Goal: Use online tool/utility: Utilize a website feature to perform a specific function

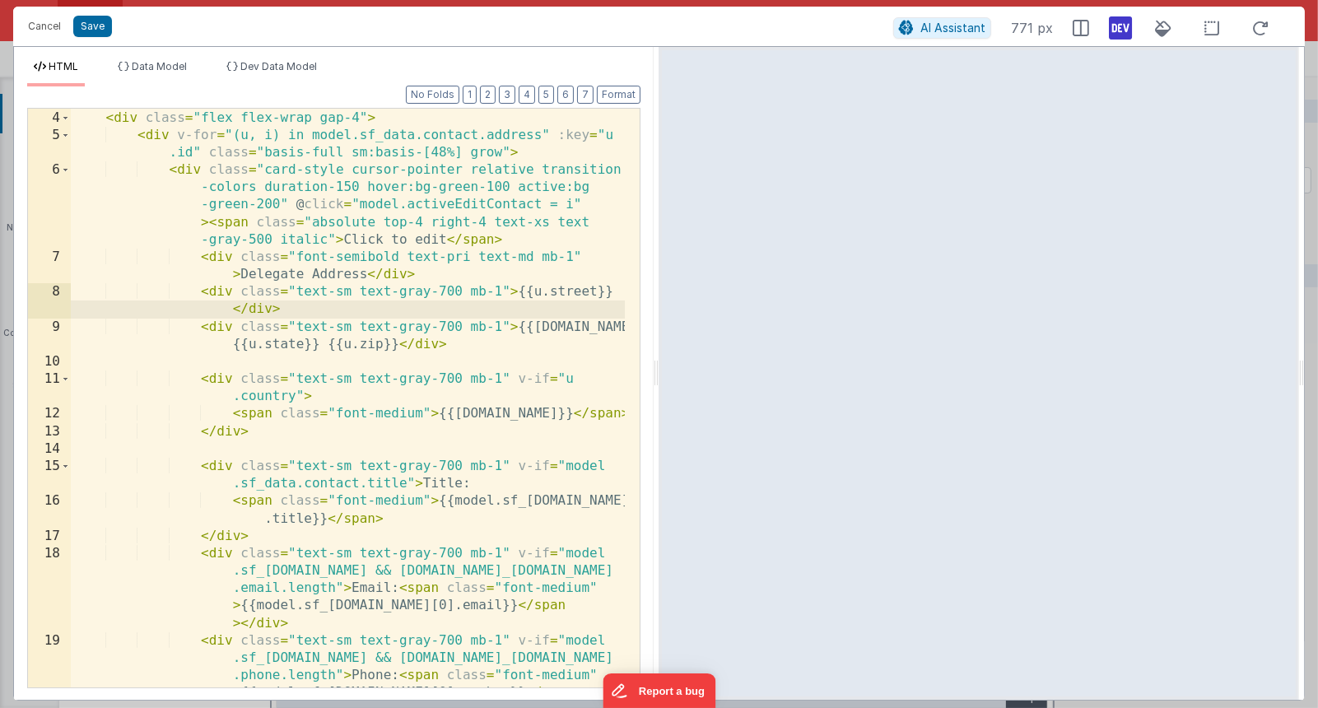
scroll to position [51, 0]
click at [105, 26] on button "Save" at bounding box center [92, 26] width 39 height 21
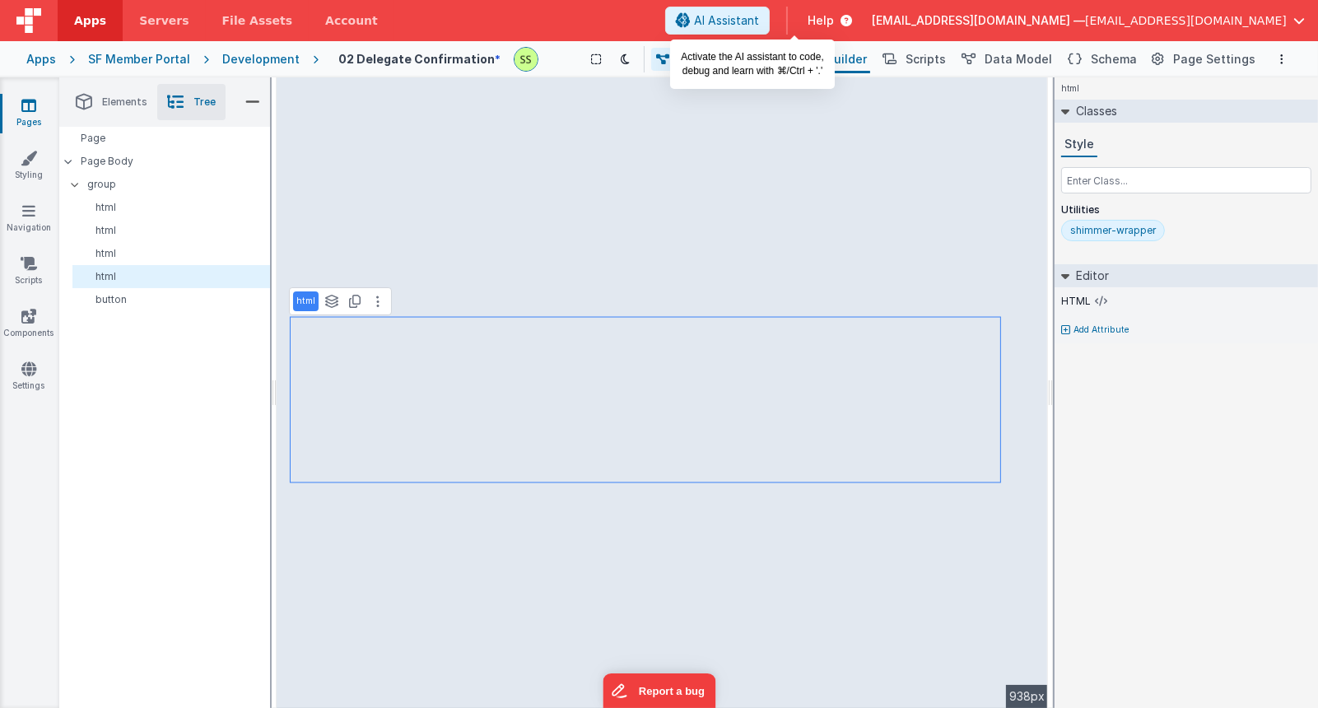
click at [759, 21] on span "AI Assistant" at bounding box center [726, 20] width 65 height 16
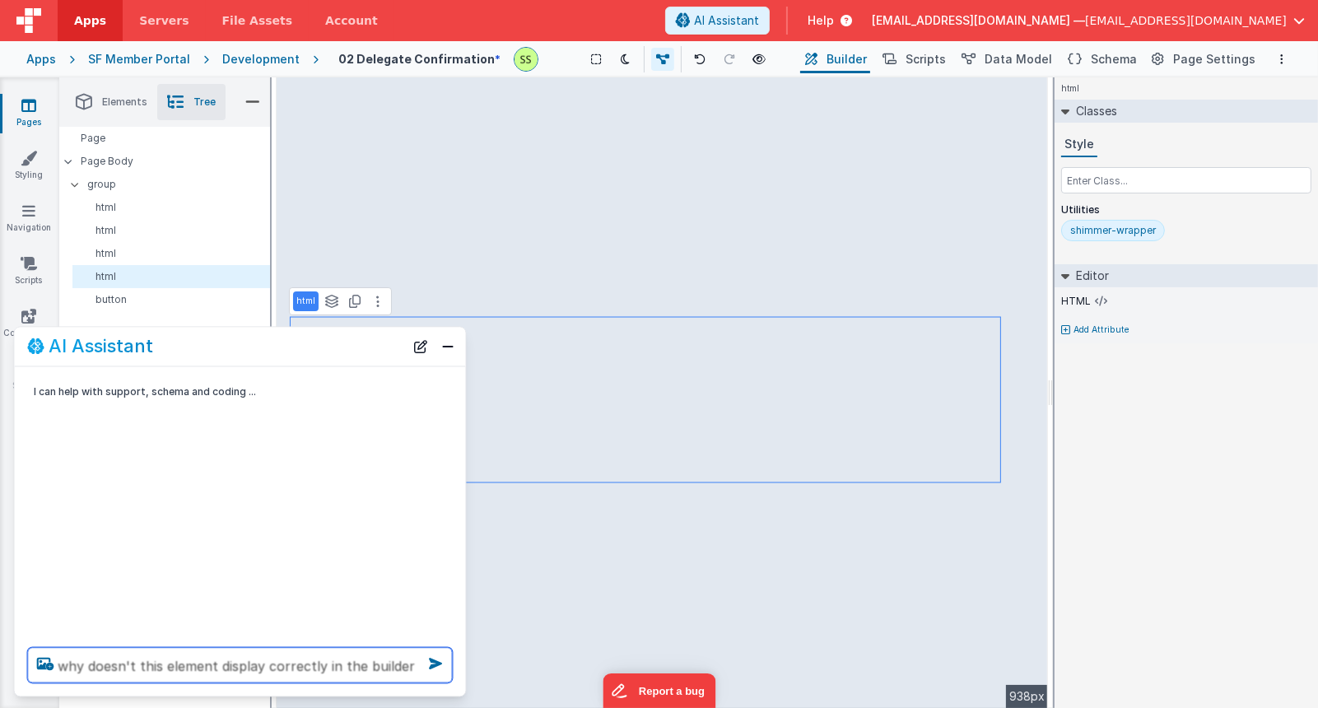
type textarea "why doesn't this element display correctly in the builder"
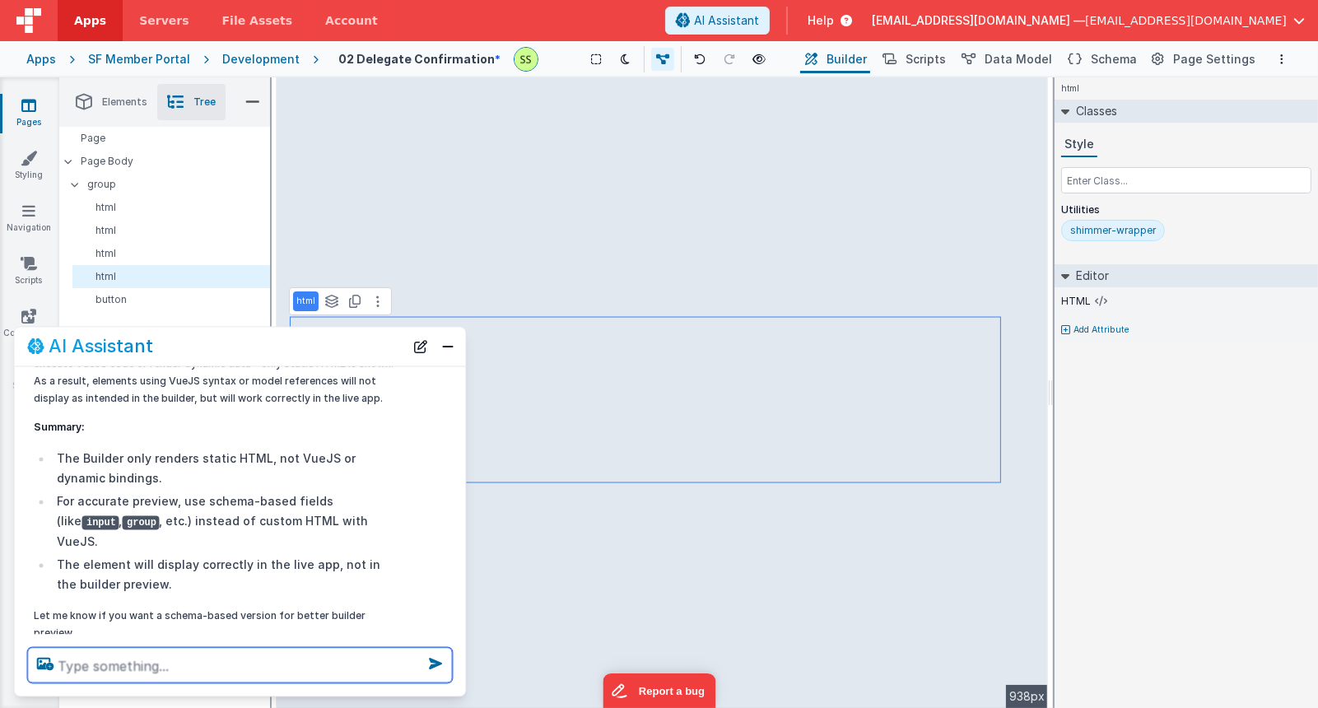
scroll to position [158, 0]
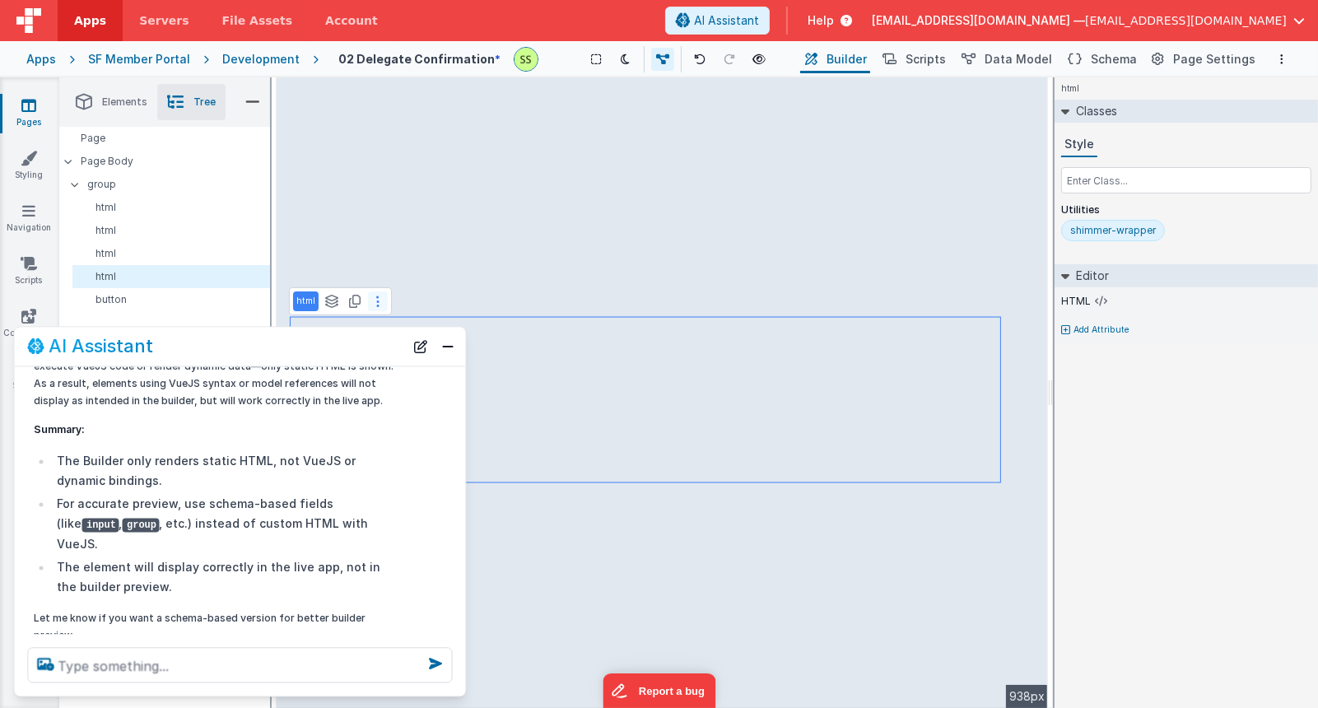
click at [375, 297] on button at bounding box center [378, 302] width 20 height 20
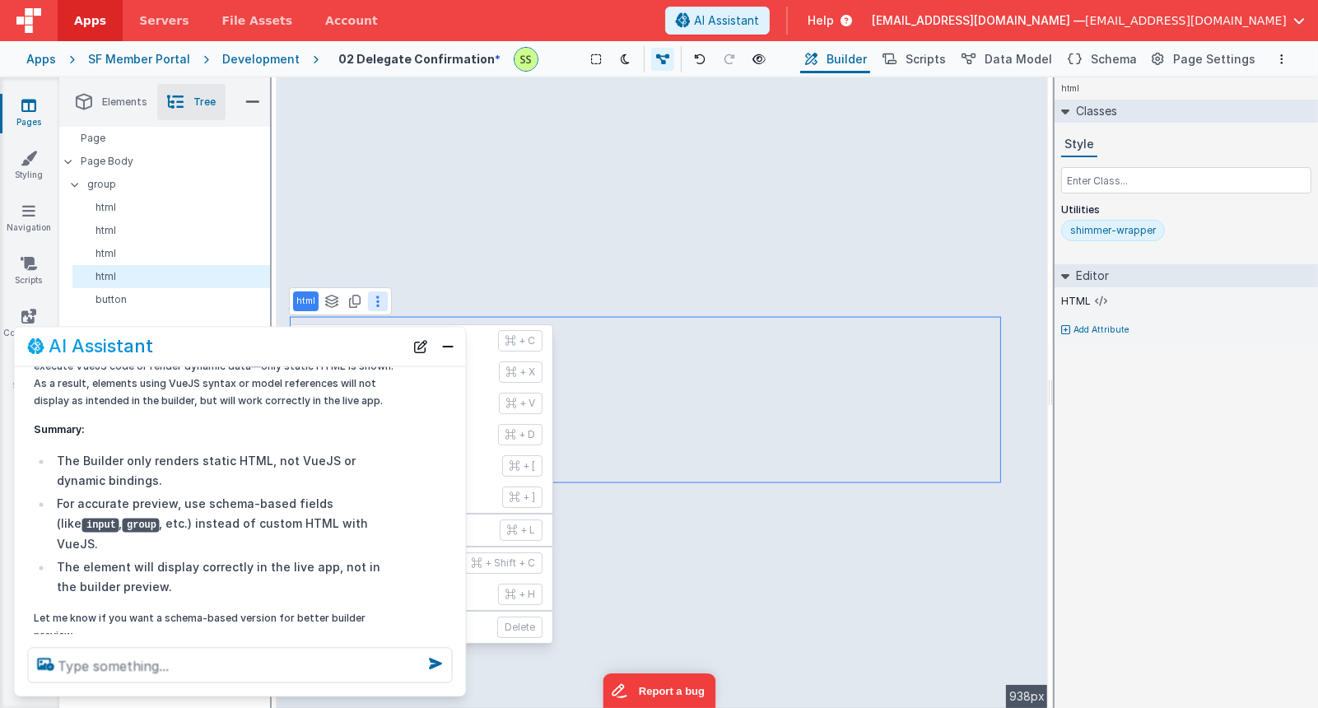
click at [375, 298] on button at bounding box center [378, 302] width 20 height 20
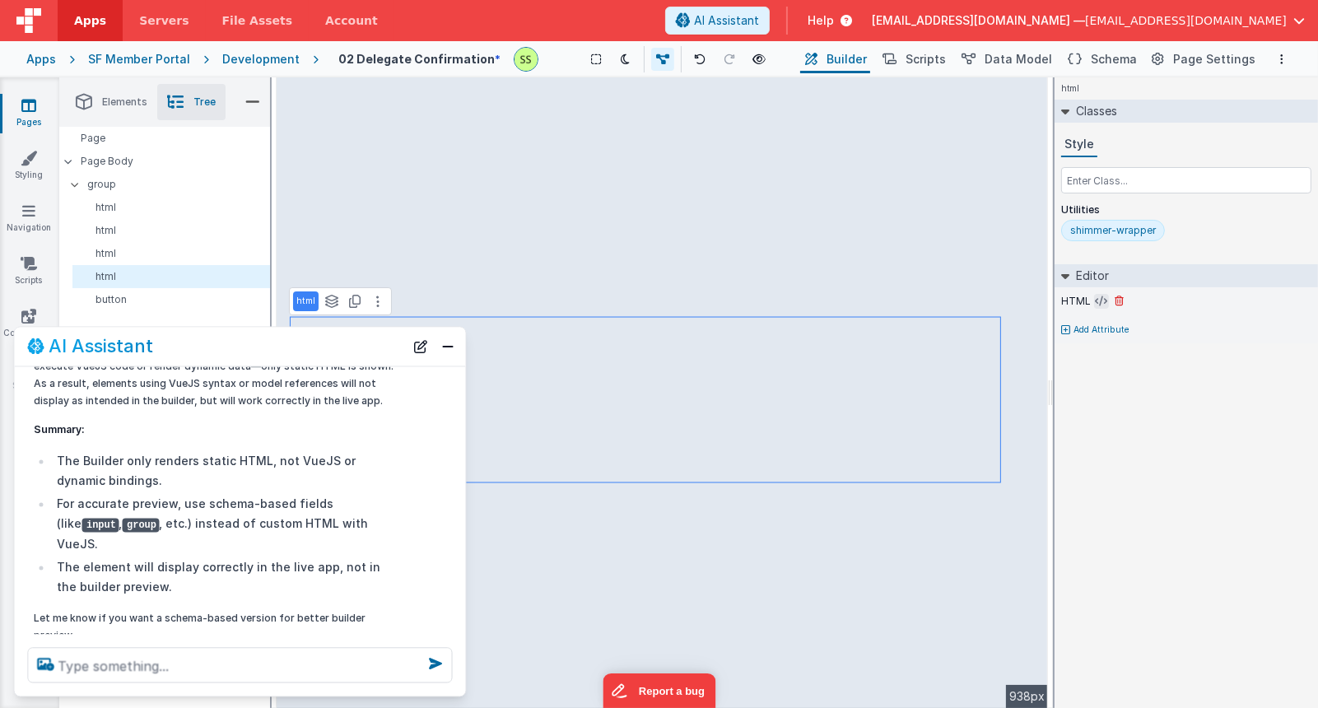
click at [1103, 302] on icon at bounding box center [1102, 301] width 12 height 13
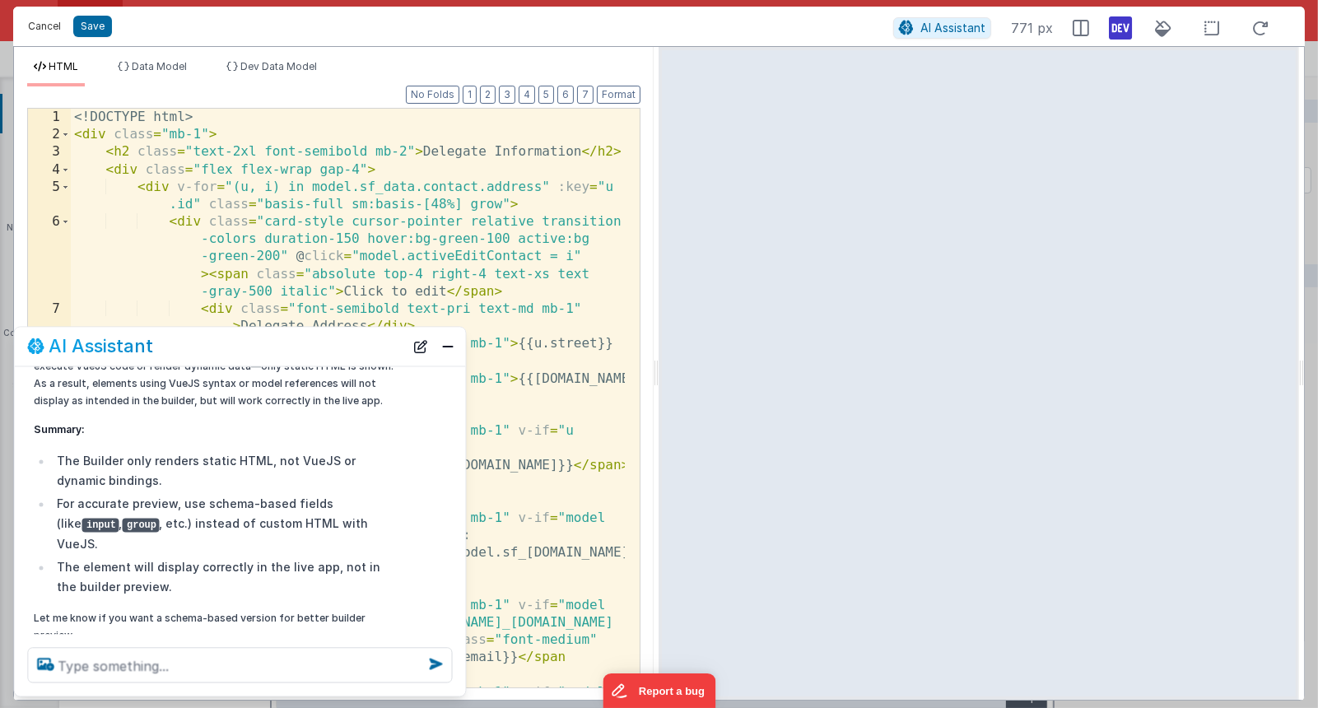
click at [46, 31] on button "Cancel" at bounding box center [44, 26] width 49 height 23
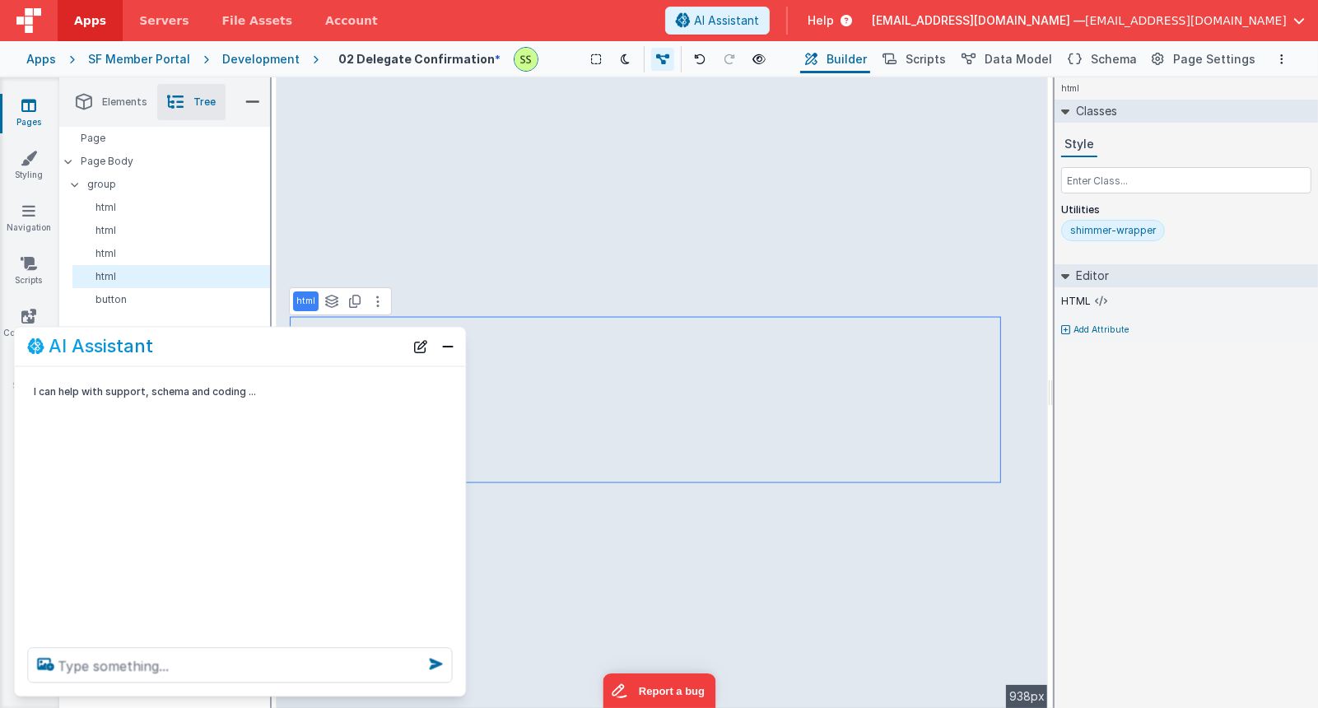
scroll to position [0, 0]
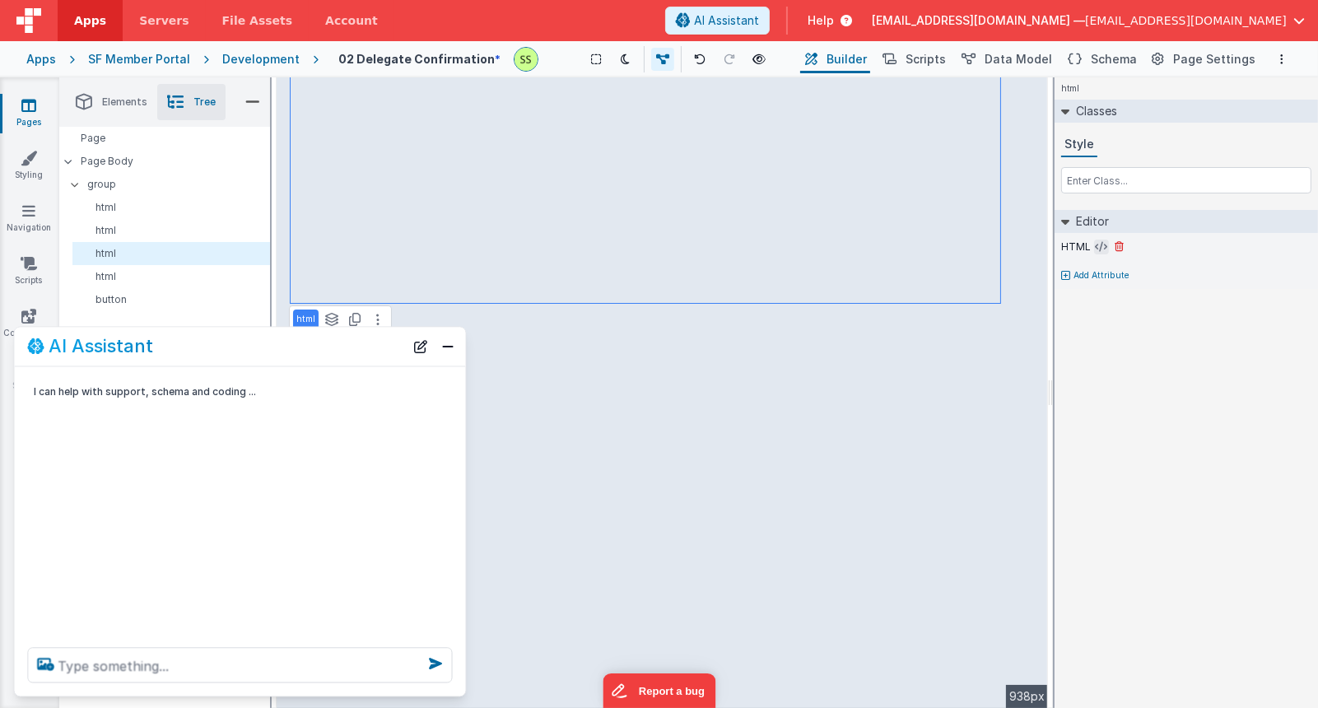
click at [1100, 246] on icon at bounding box center [1102, 246] width 12 height 13
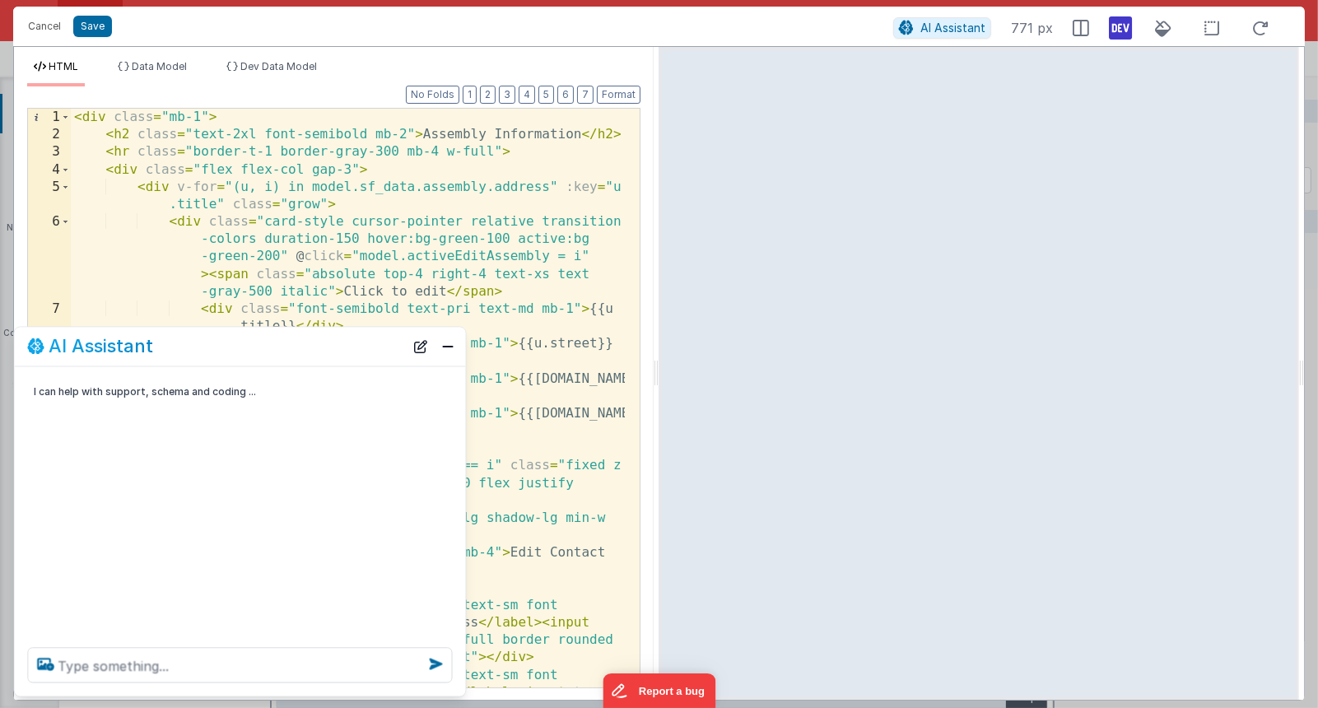
click at [513, 242] on div "< div class = "mb-1" > < h2 class = "text-2xl font-semibold mb-2" > Assembly In…" at bounding box center [348, 441] width 555 height 665
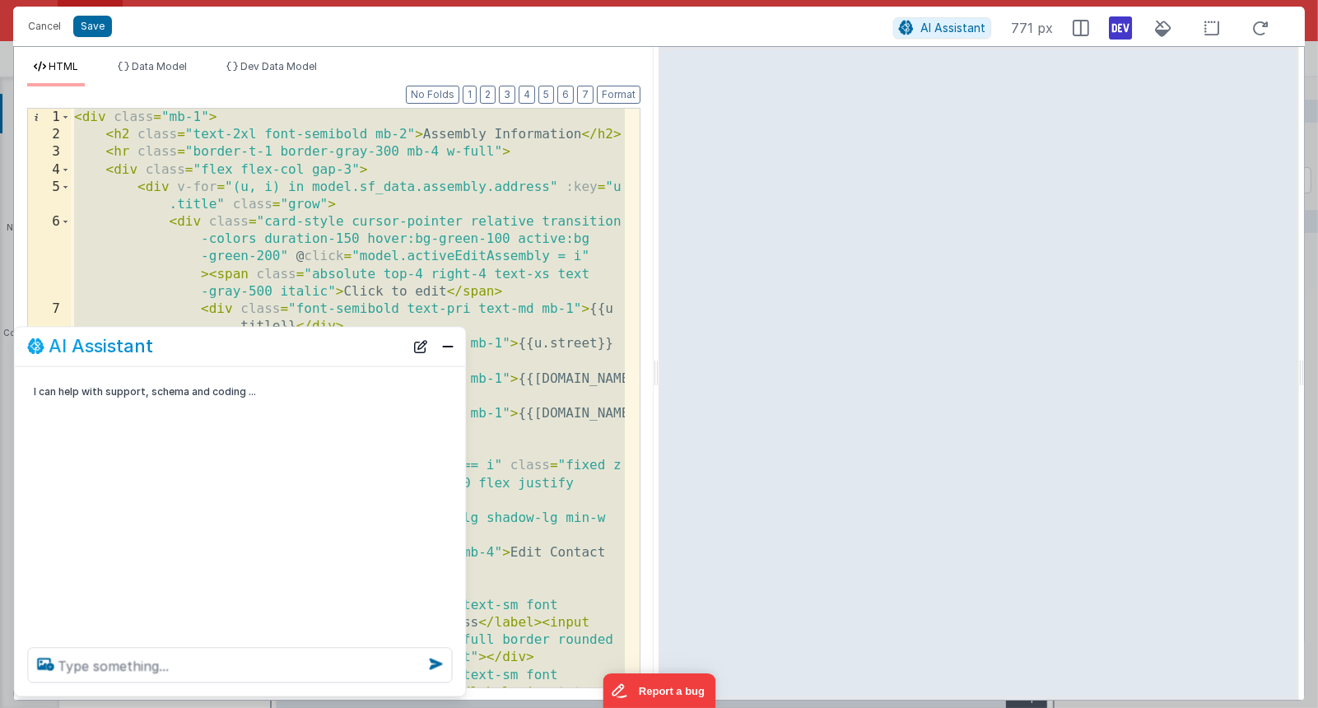
click at [513, 246] on div "< div class = "mb-1" > < h2 class = "text-2xl font-semibold mb-2" > Assembly In…" at bounding box center [348, 441] width 555 height 665
click at [32, 21] on button "Cancel" at bounding box center [44, 26] width 49 height 23
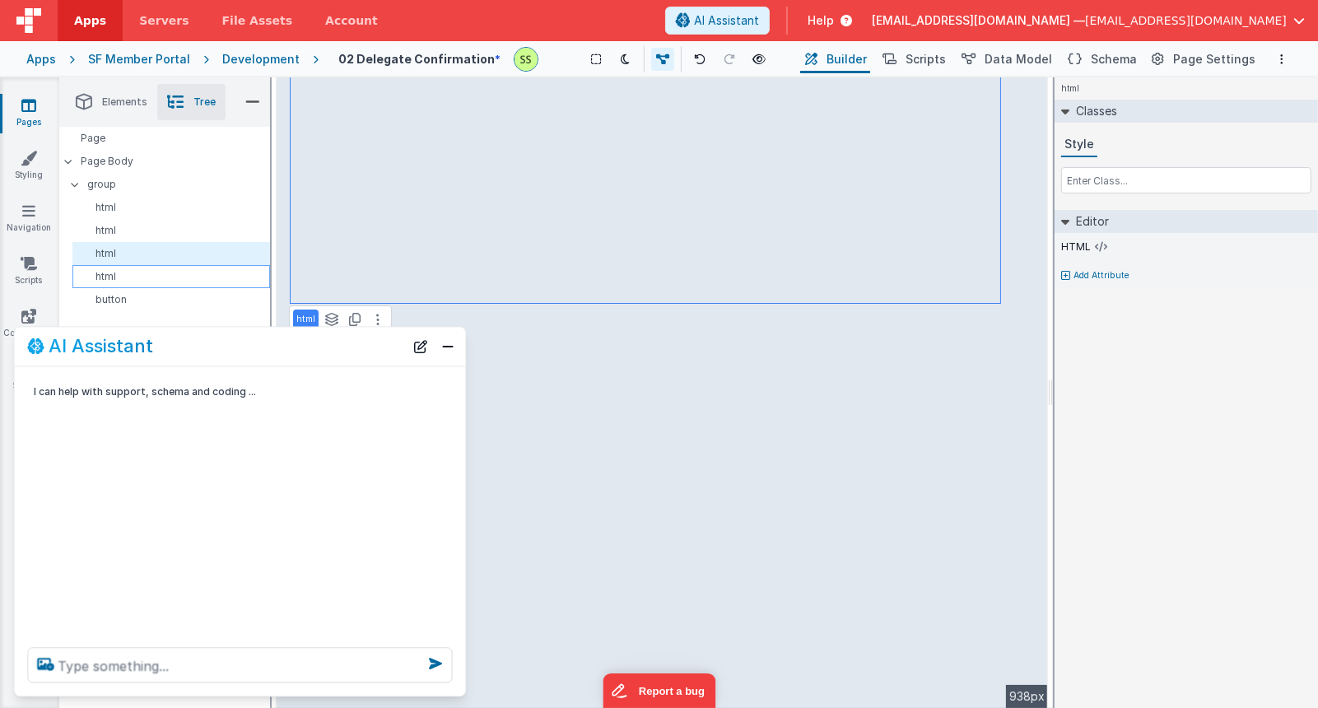
click at [113, 276] on p "html" at bounding box center [174, 276] width 190 height 13
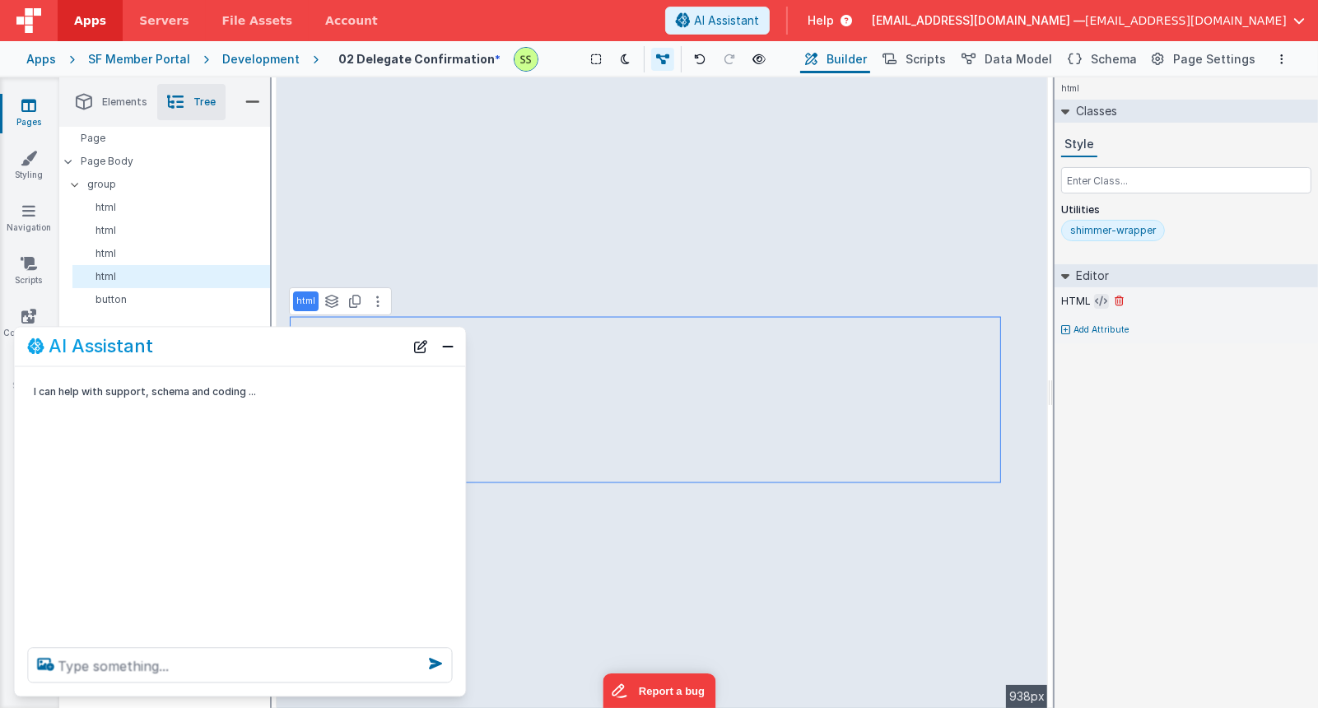
click at [1101, 302] on icon at bounding box center [1102, 301] width 12 height 13
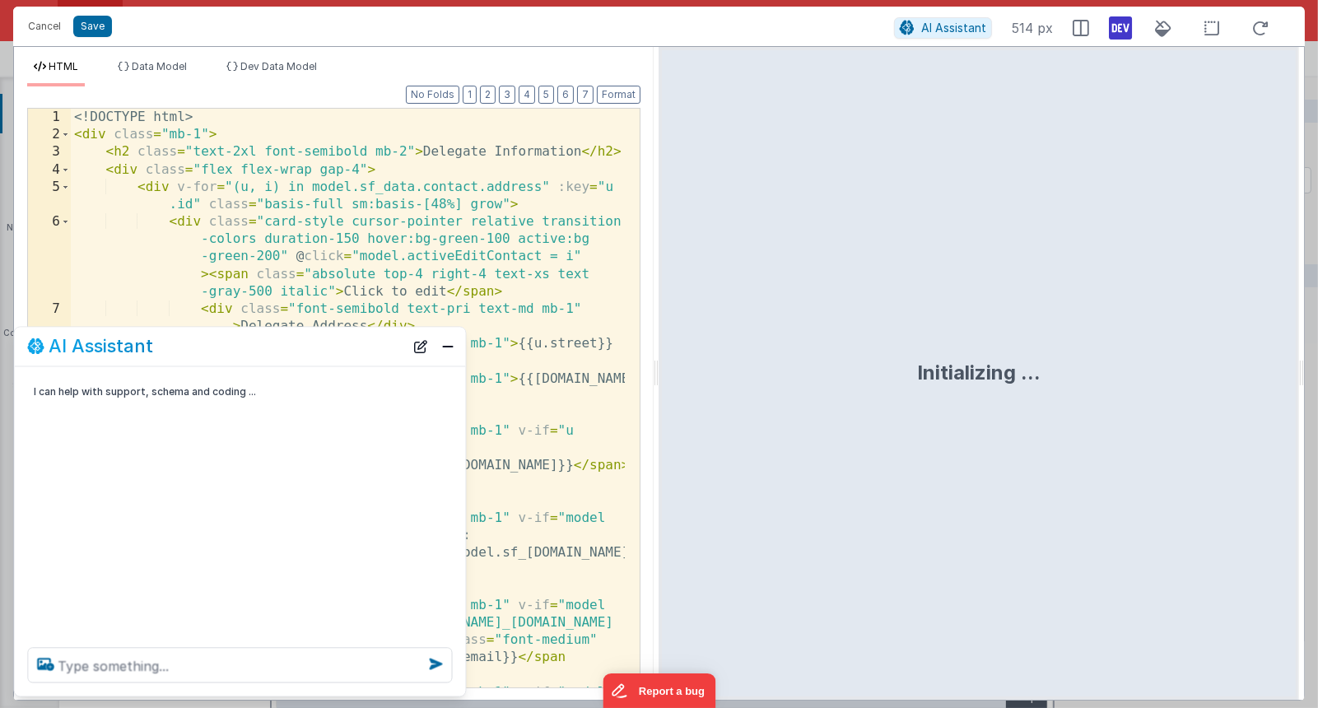
click at [289, 209] on div "<! DOCTYPE html > < div class = "mb-1" > < h2 class = "text-2xl font-semibold m…" at bounding box center [348, 450] width 555 height 683
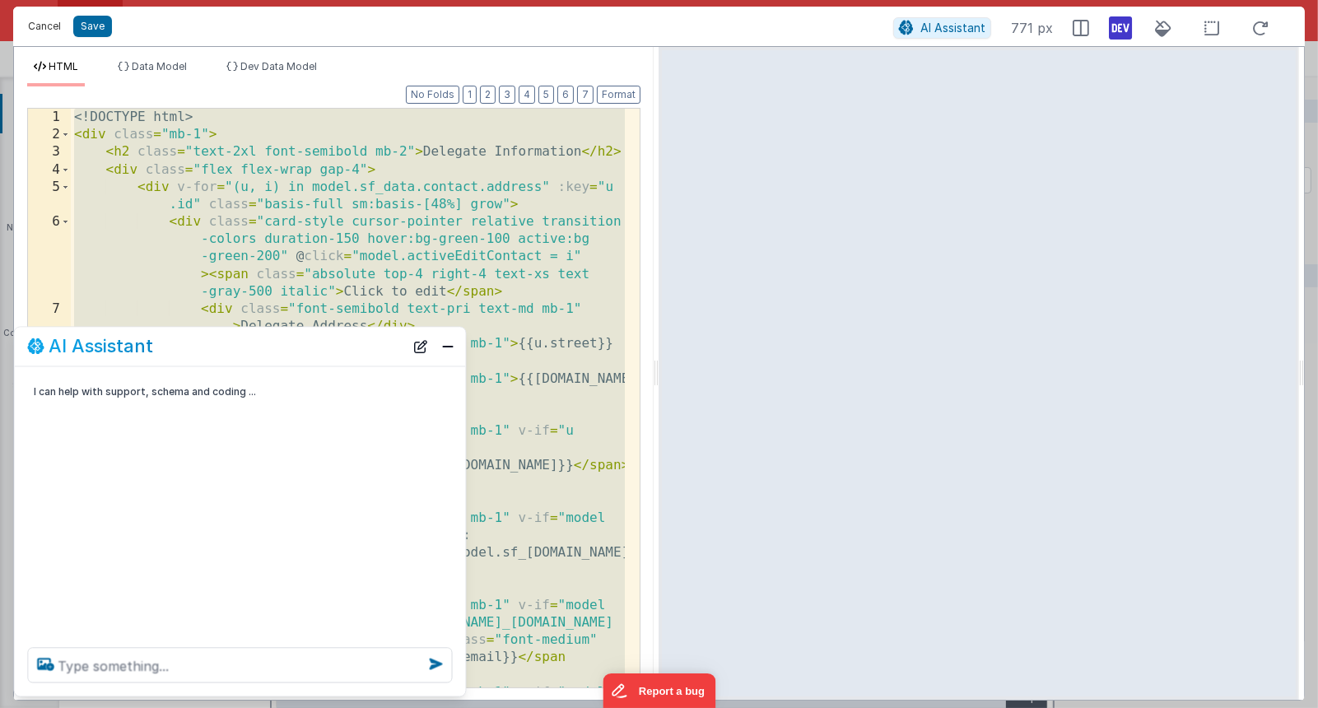
click at [36, 21] on button "Cancel" at bounding box center [44, 26] width 49 height 23
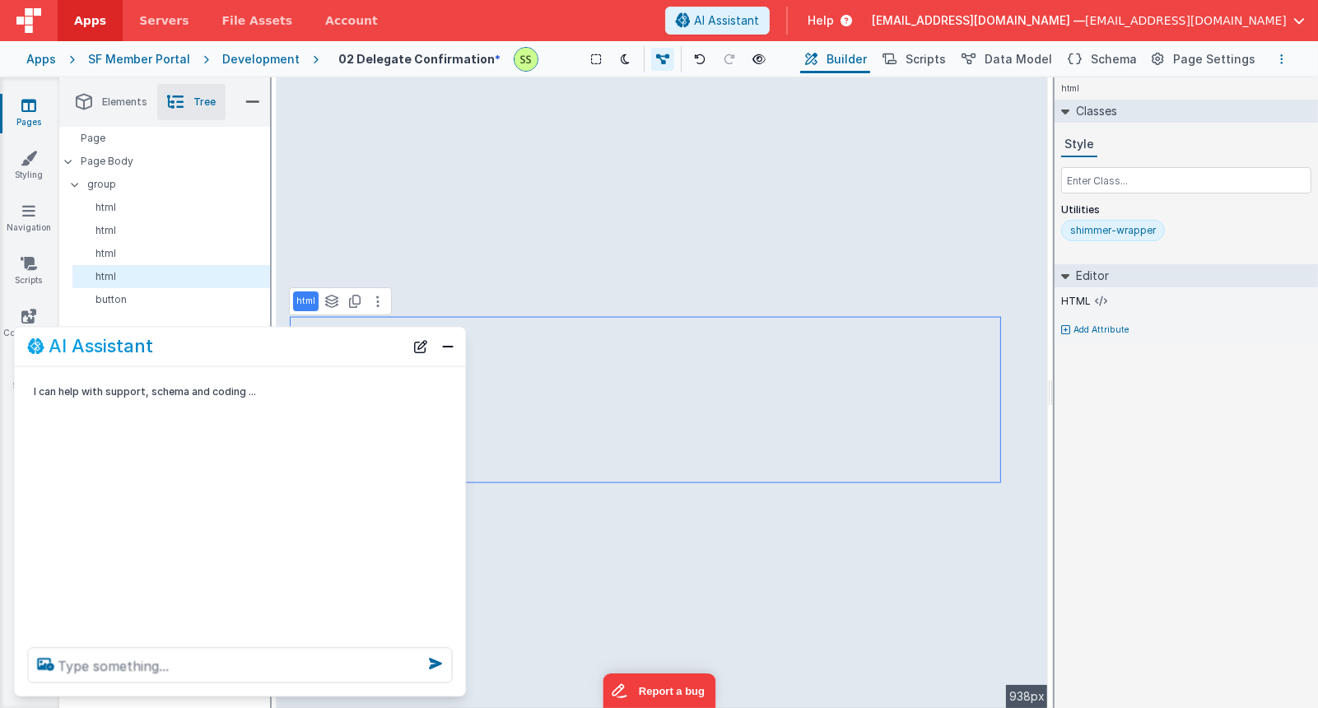
click at [1277, 52] on button "Options" at bounding box center [1282, 59] width 20 height 20
click at [1151, 145] on p "Rollback" at bounding box center [1159, 150] width 46 height 16
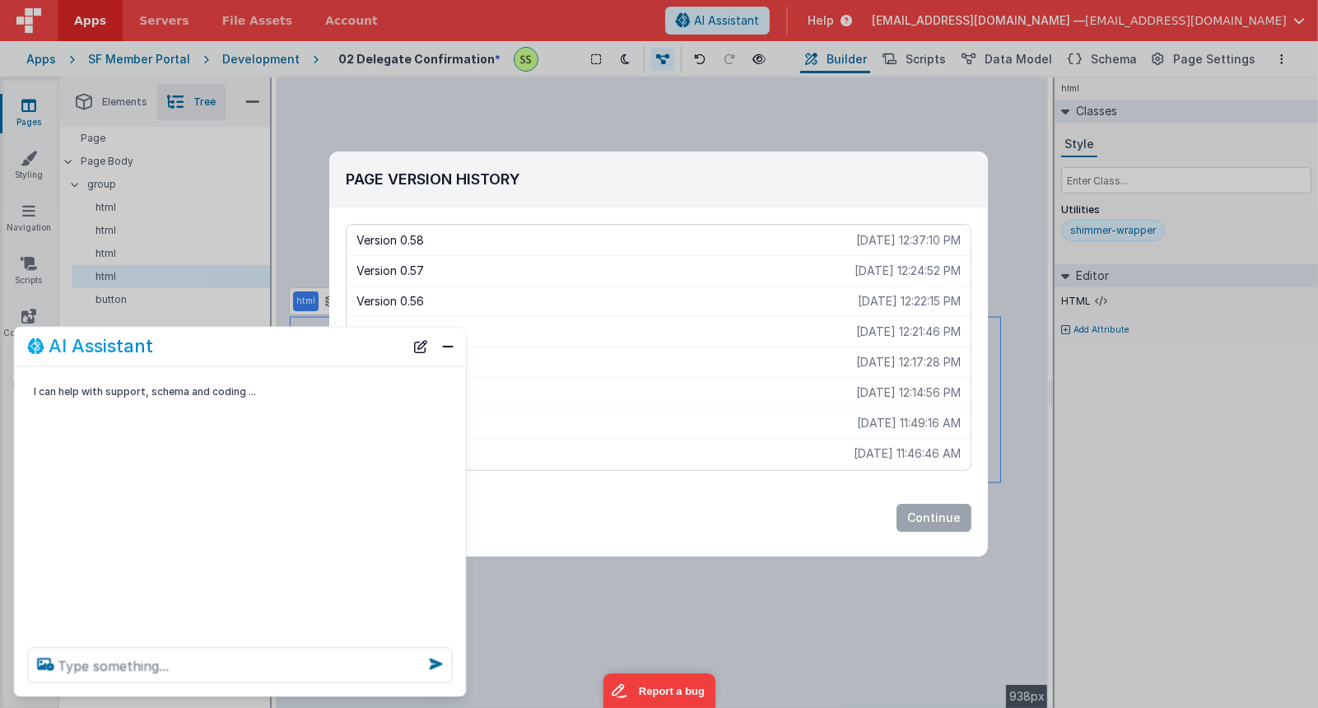
click at [913, 303] on p "2025-10-14 12:22:15 PM" at bounding box center [909, 301] width 103 height 16
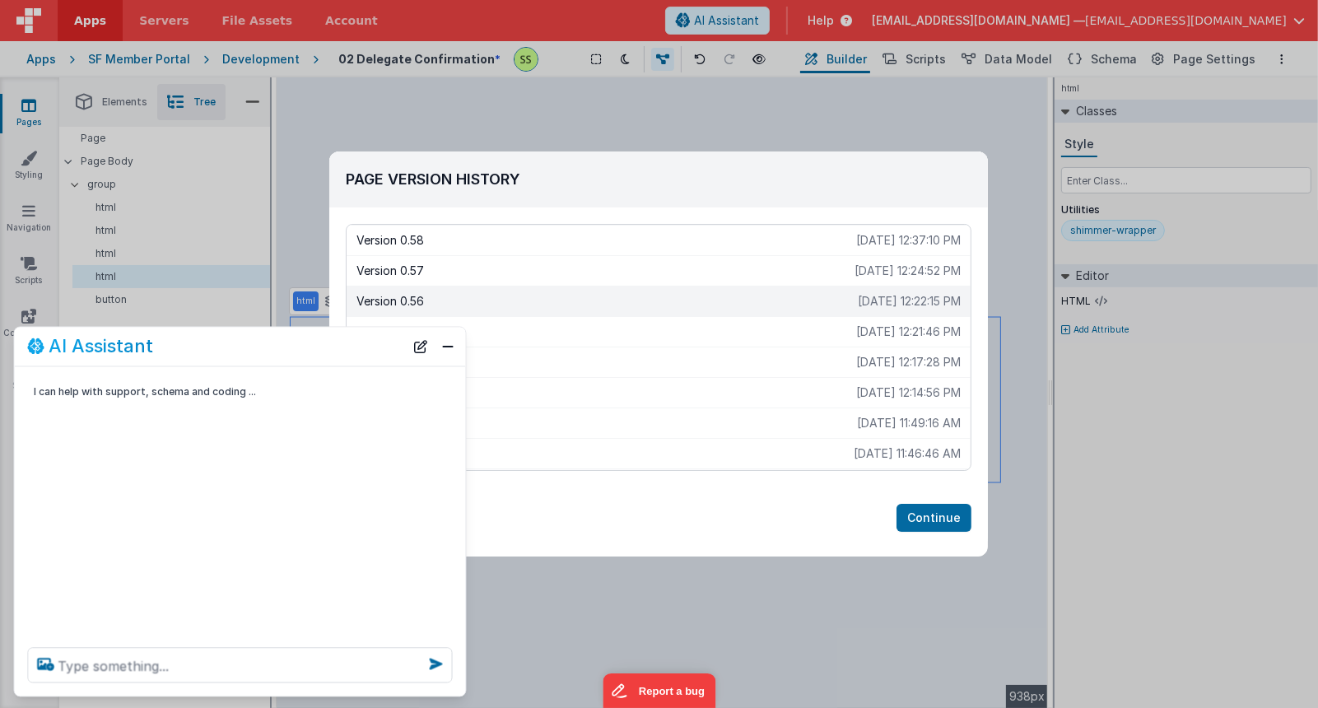
click at [877, 449] on p "2025-10-14 11:46:46 AM" at bounding box center [907, 454] width 107 height 16
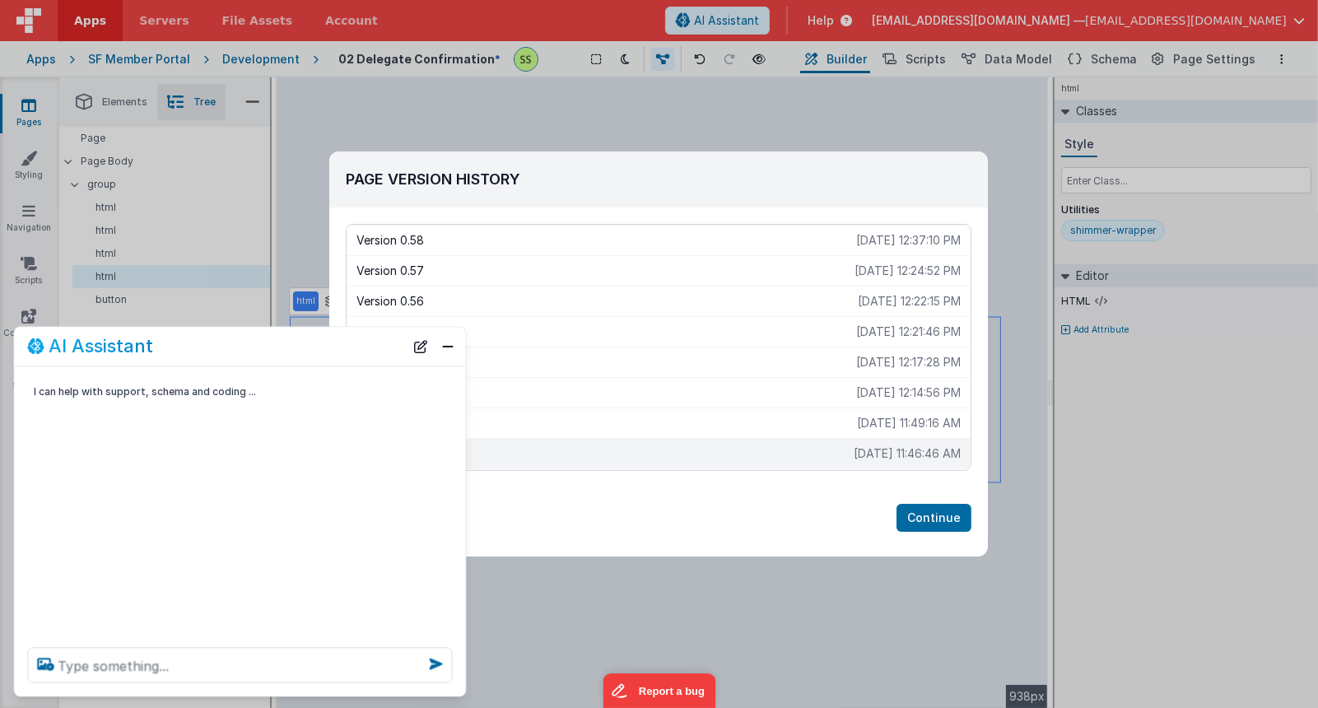
click at [934, 507] on button "Continue" at bounding box center [934, 518] width 75 height 28
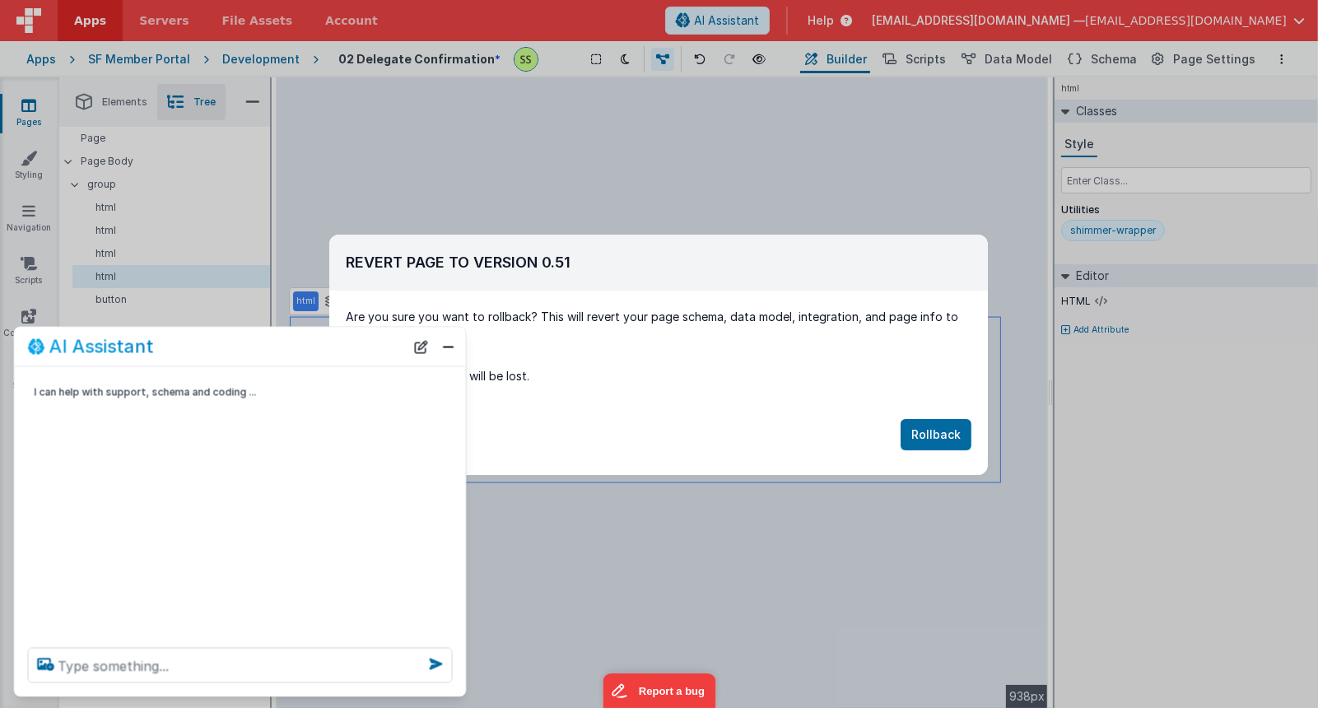
drag, startPoint x: 755, startPoint y: 275, endPoint x: 718, endPoint y: 287, distance: 39.1
click at [755, 275] on div "Revert Page To Version 0 .51" at bounding box center [658, 263] width 659 height 56
click at [448, 348] on button "Close" at bounding box center [448, 346] width 21 height 23
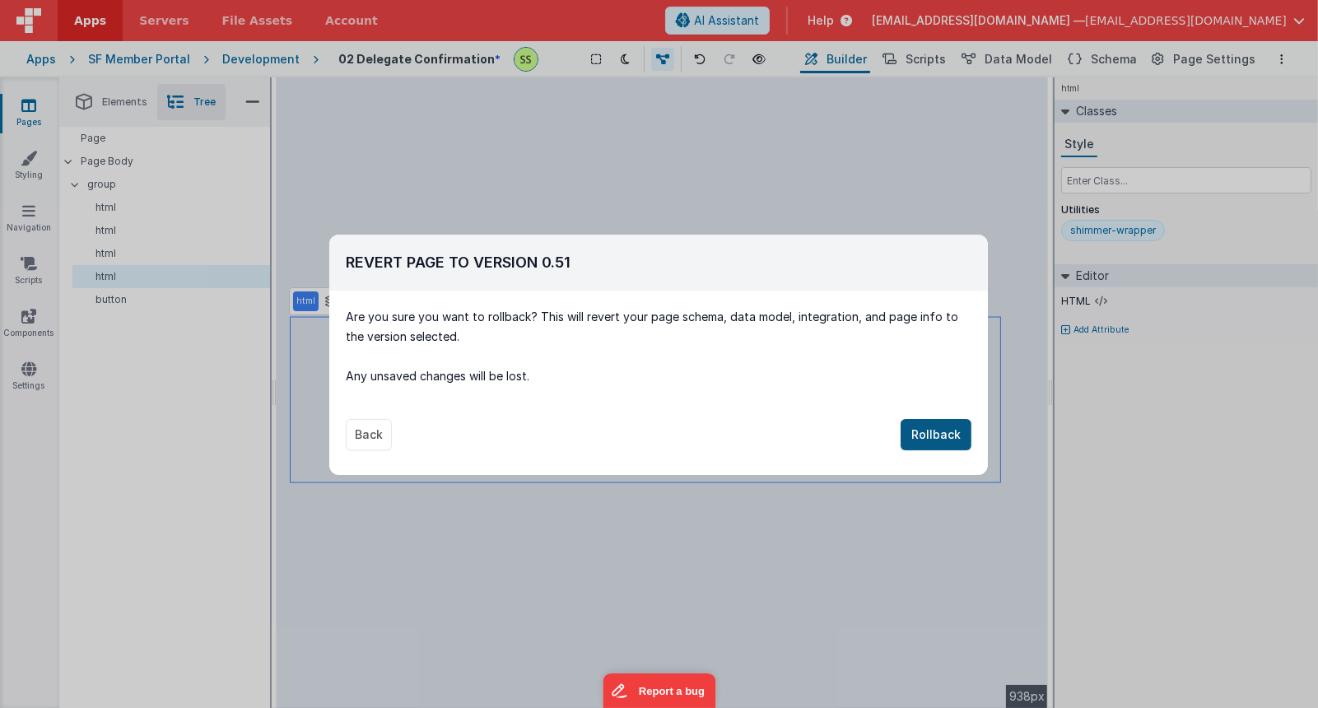
click at [945, 424] on button "Rollback" at bounding box center [936, 434] width 71 height 31
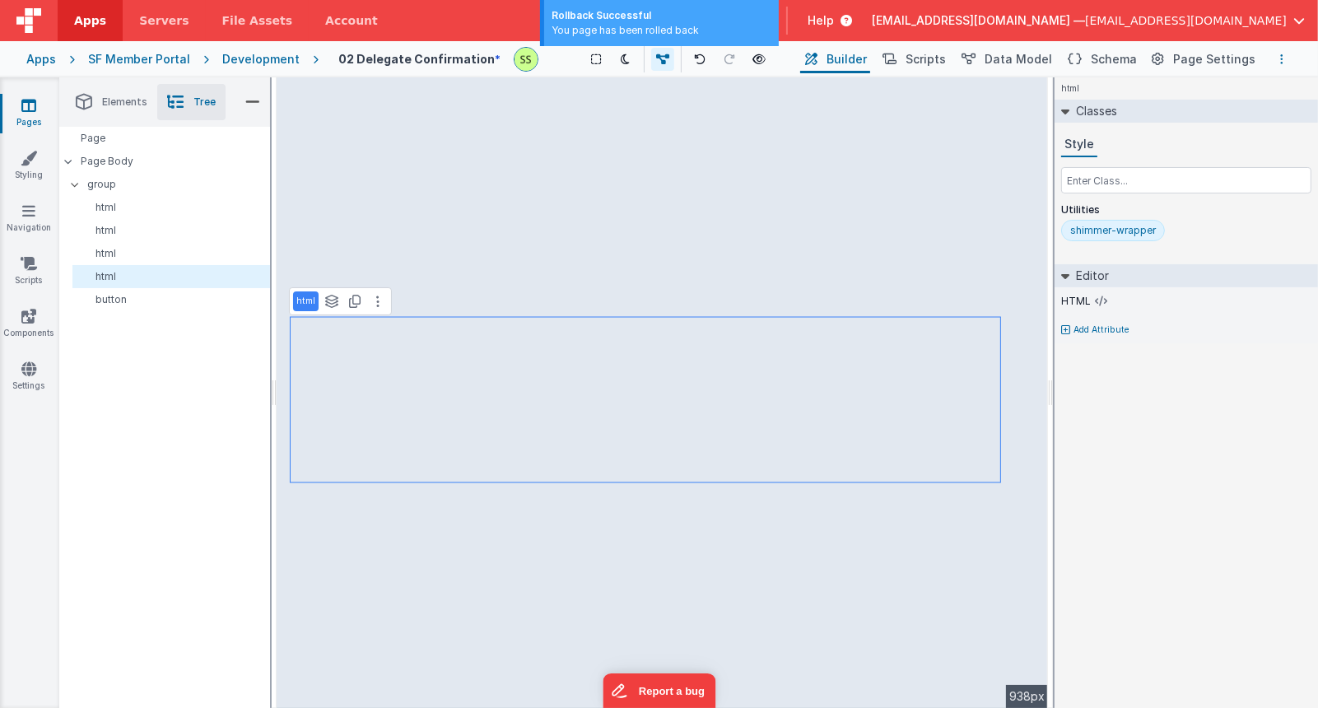
click at [1287, 59] on button "Options" at bounding box center [1282, 59] width 20 height 20
click at [1178, 147] on p "Rollback" at bounding box center [1159, 150] width 46 height 16
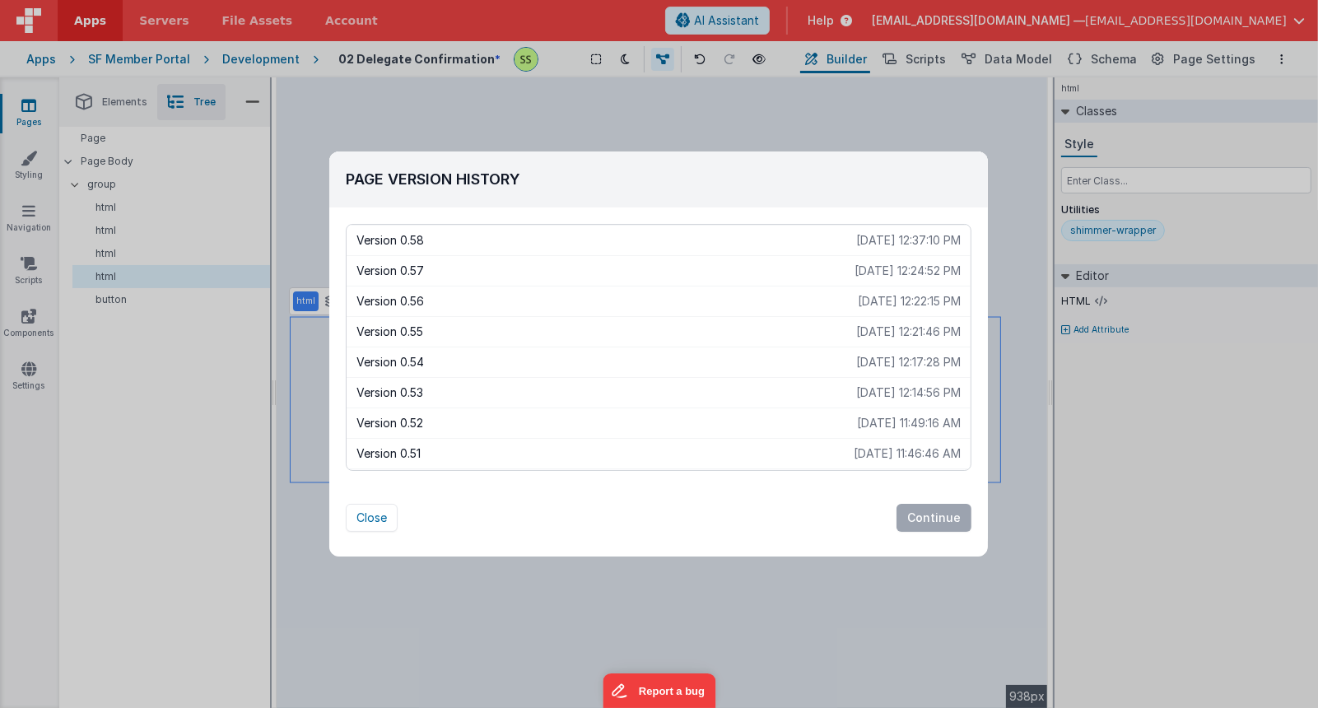
click at [858, 298] on p "2025-10-14 12:22:15 PM" at bounding box center [909, 301] width 103 height 16
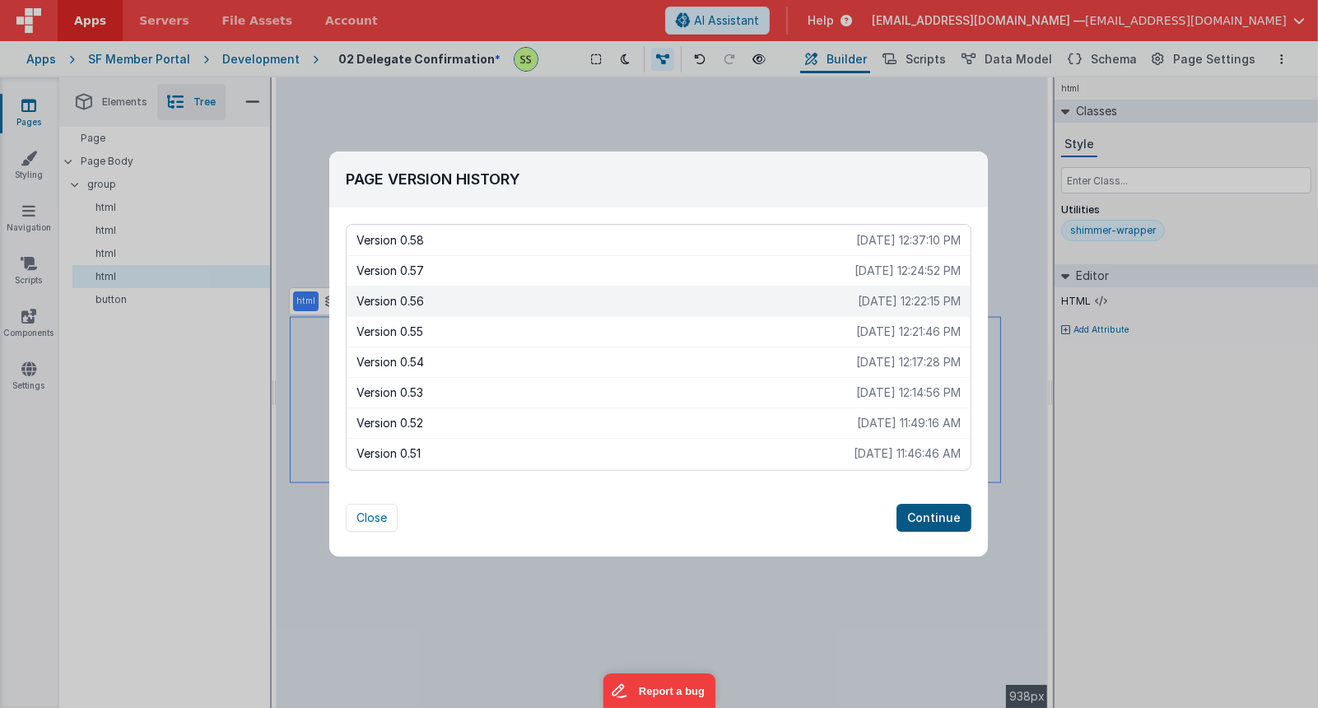
click at [941, 523] on button "Continue" at bounding box center [934, 518] width 75 height 28
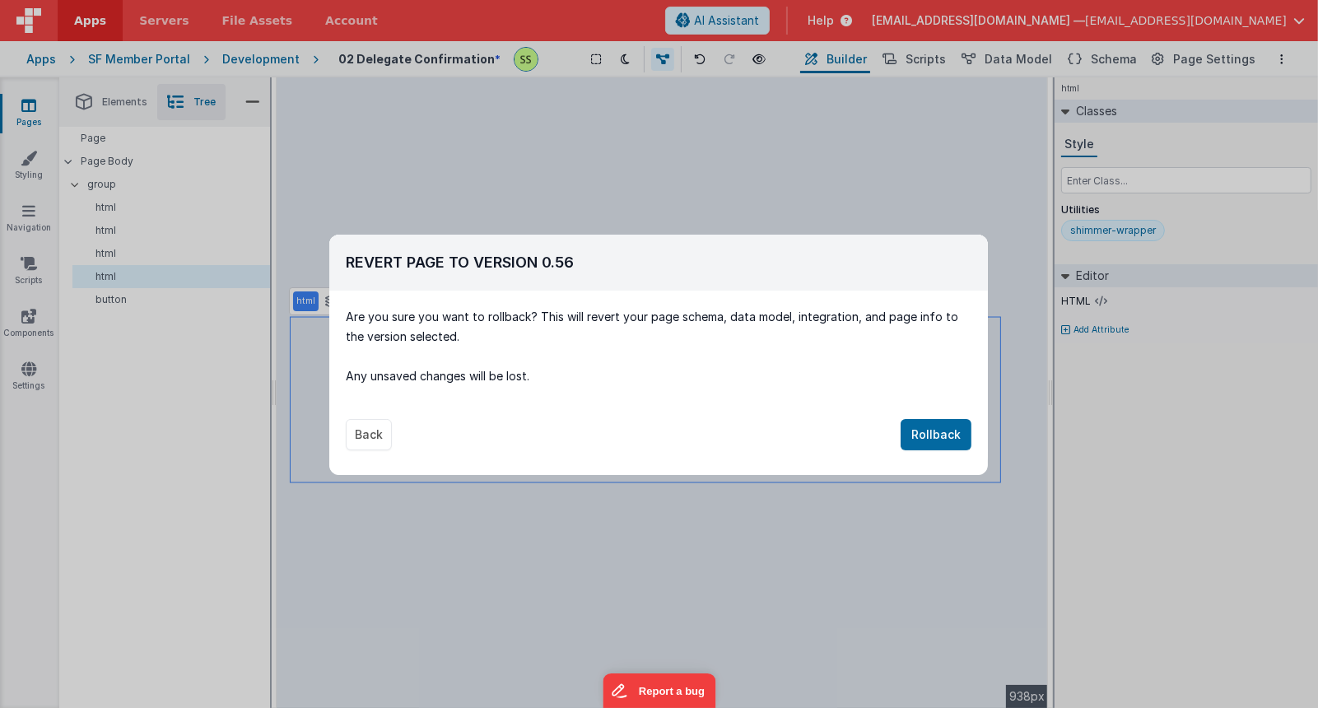
click at [948, 431] on button "Rollback" at bounding box center [936, 434] width 71 height 31
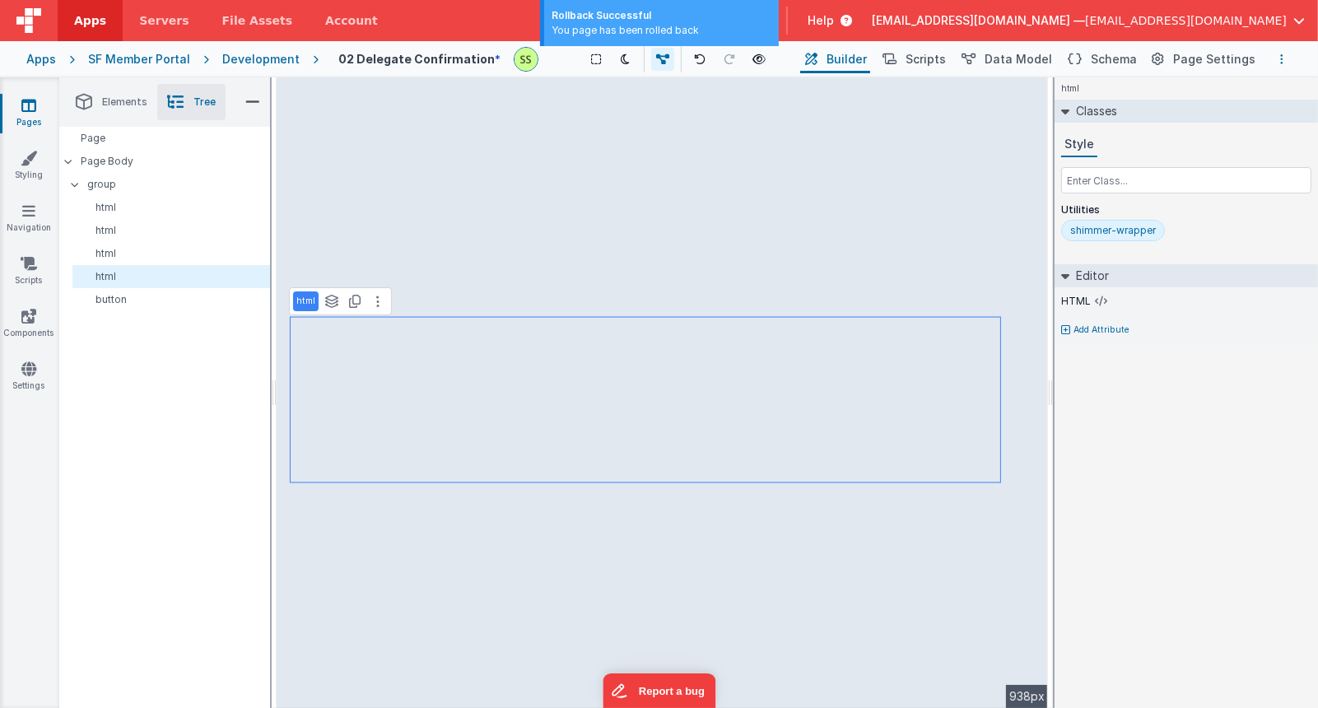
click at [1288, 59] on button "Options" at bounding box center [1282, 59] width 20 height 20
click at [1152, 149] on p "Rollback" at bounding box center [1159, 150] width 46 height 16
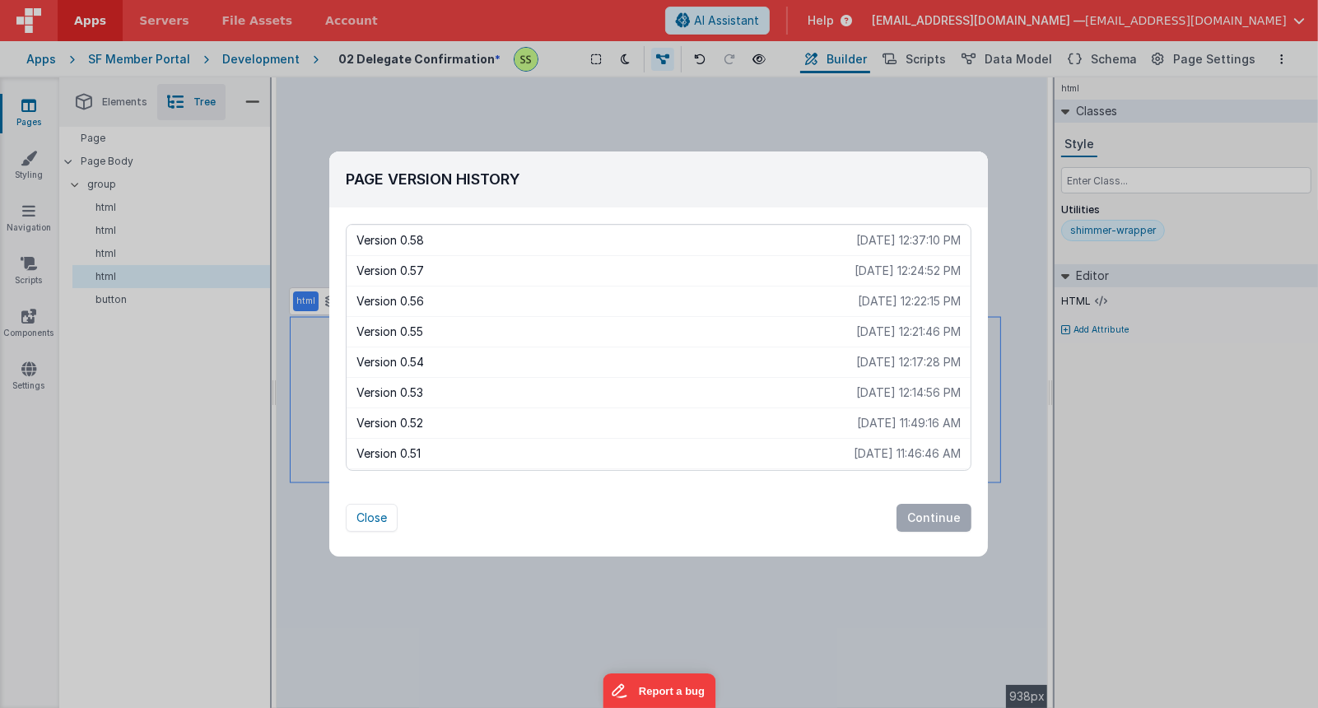
click at [884, 238] on p "2025-10-14 12:37:10 PM" at bounding box center [908, 240] width 105 height 16
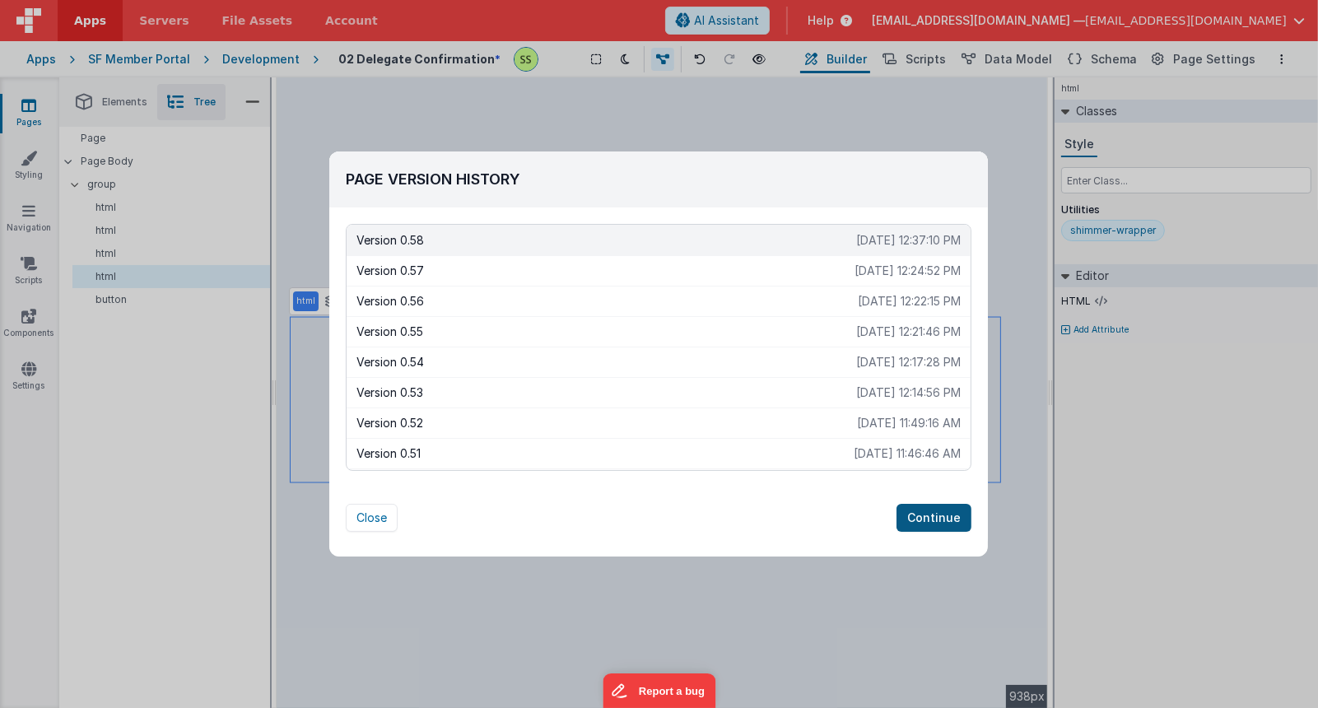
click at [943, 516] on button "Continue" at bounding box center [934, 518] width 75 height 28
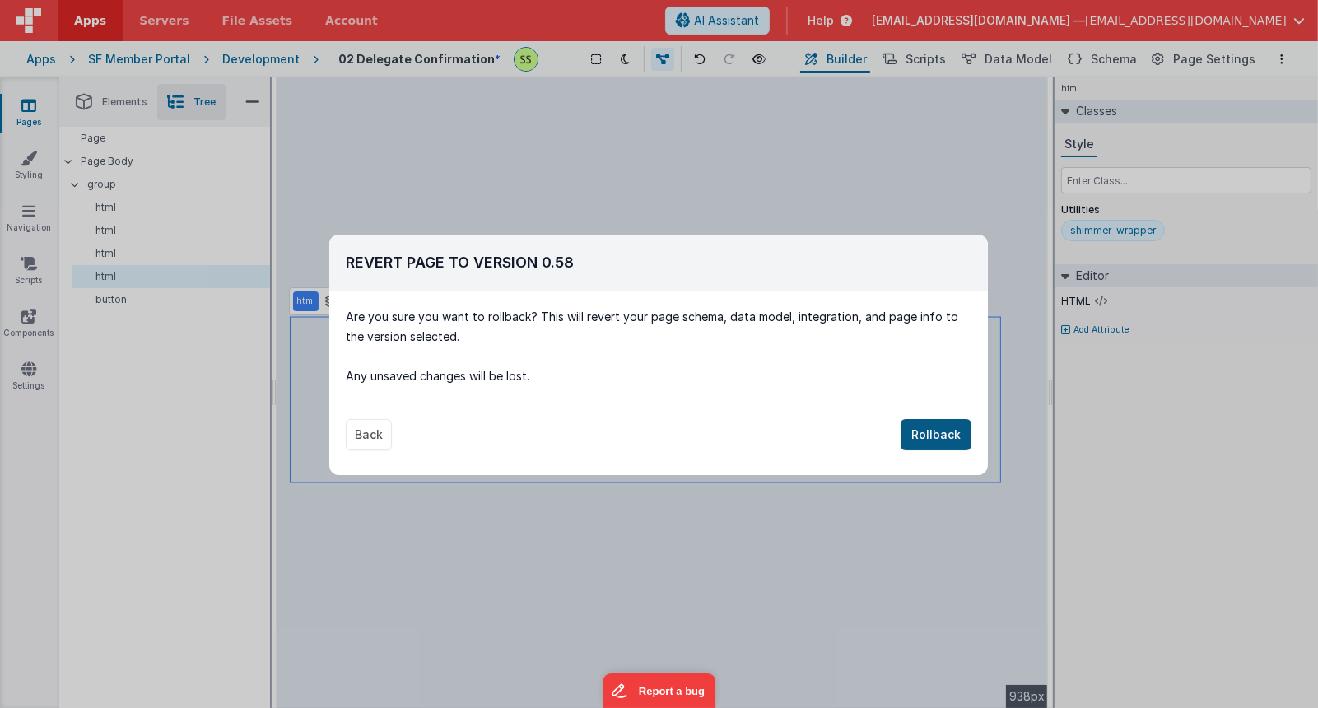
click at [930, 432] on button "Rollback" at bounding box center [936, 434] width 71 height 31
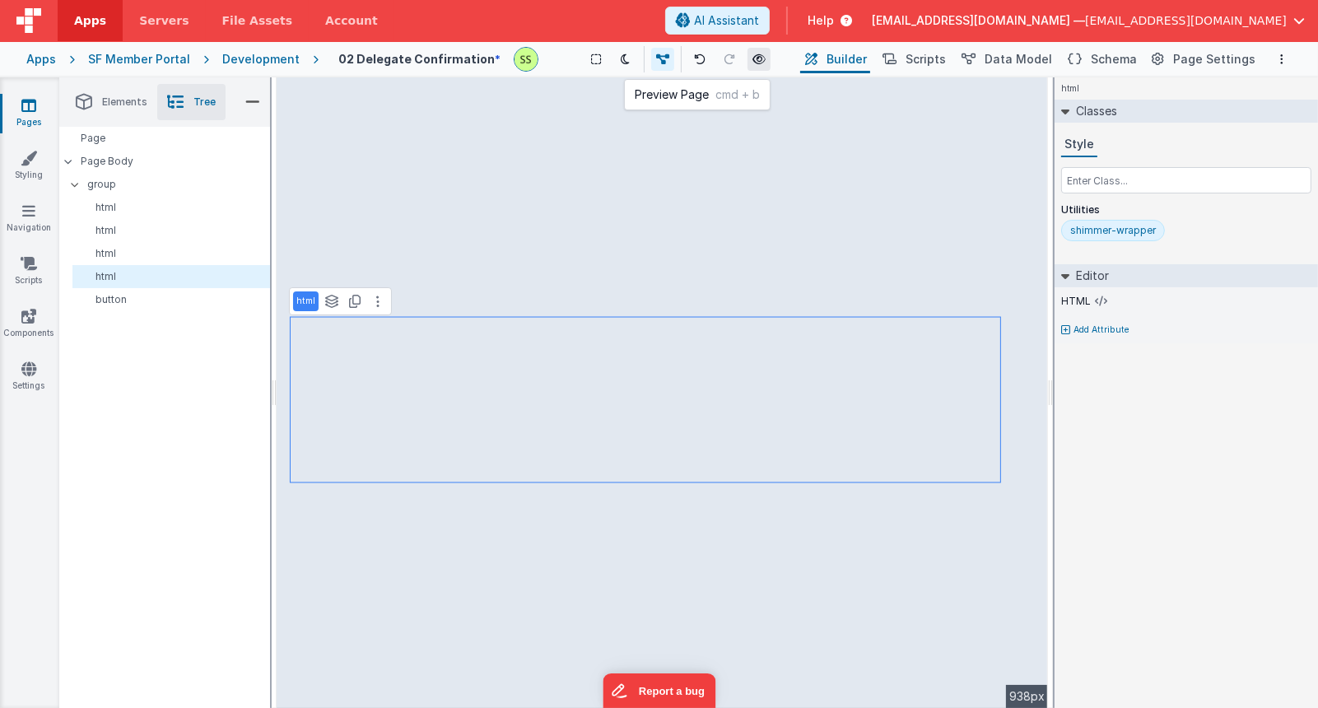
click at [757, 62] on icon at bounding box center [759, 60] width 13 height 12
click at [1099, 297] on icon at bounding box center [1102, 301] width 12 height 13
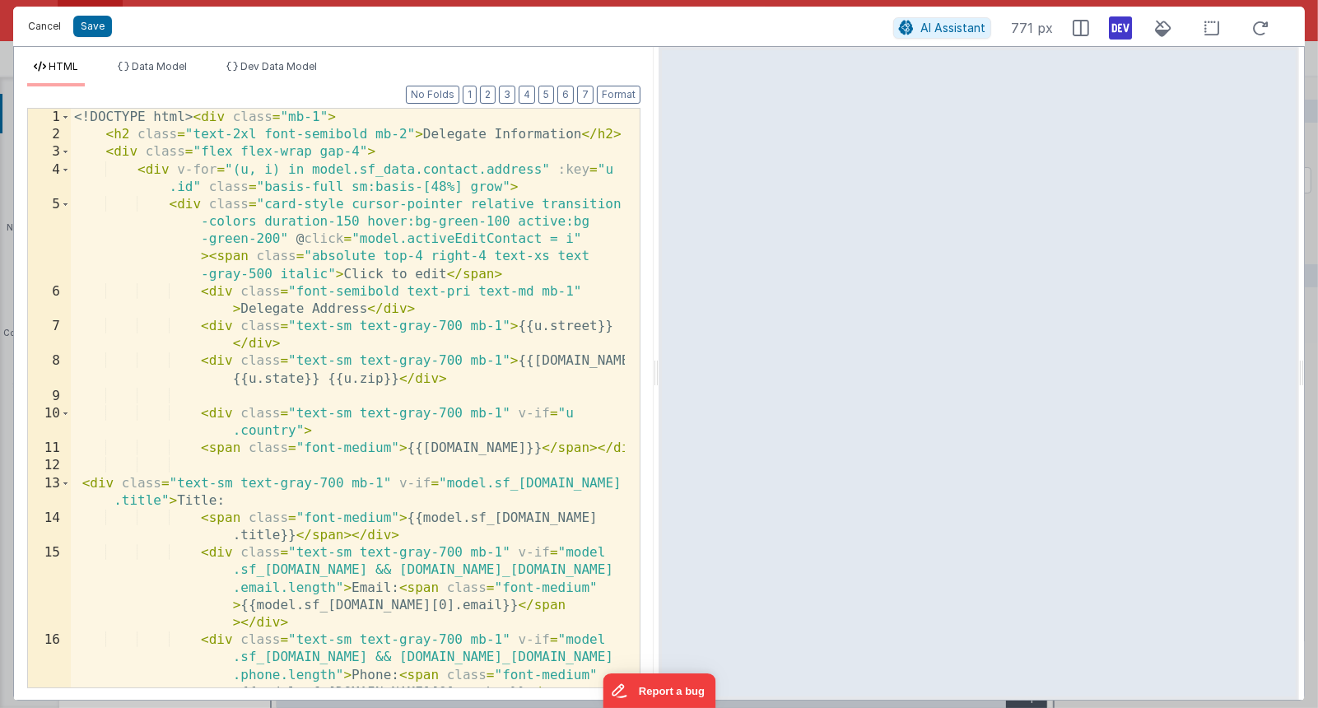
click at [52, 26] on button "Cancel" at bounding box center [44, 26] width 49 height 23
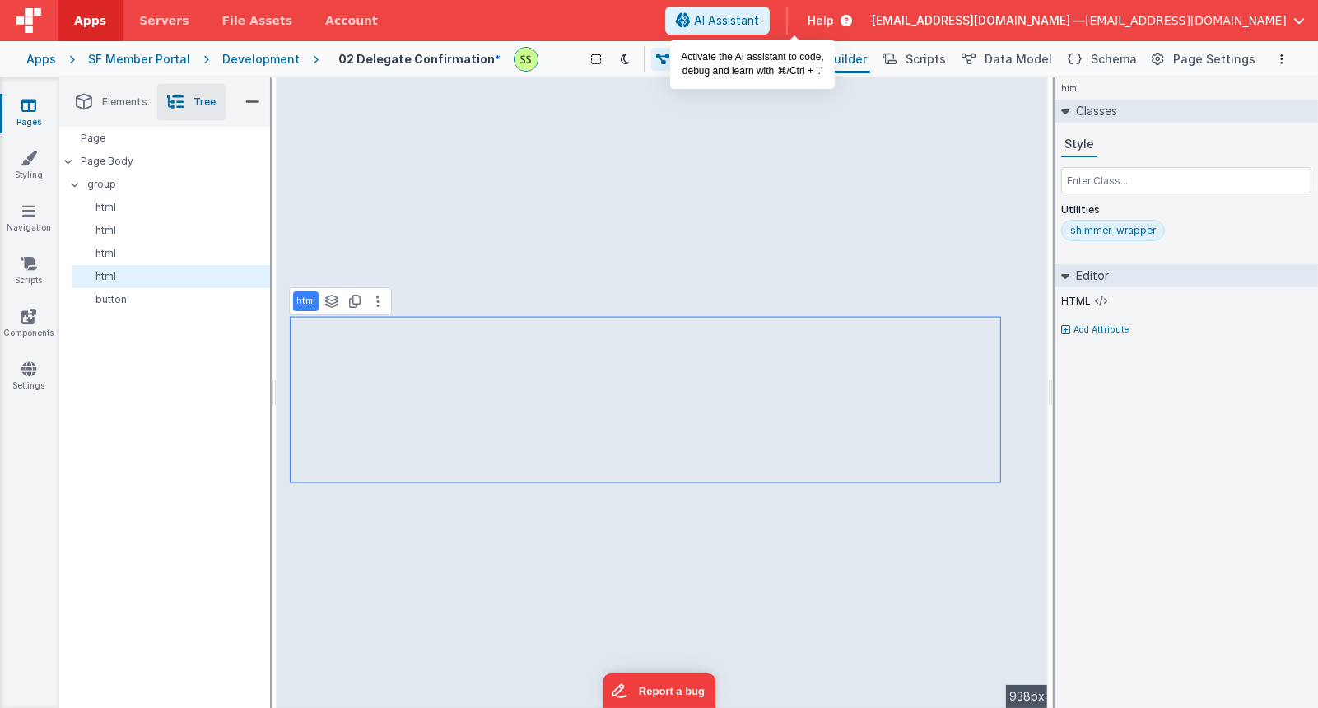
click at [759, 18] on span "AI Assistant" at bounding box center [726, 20] width 65 height 16
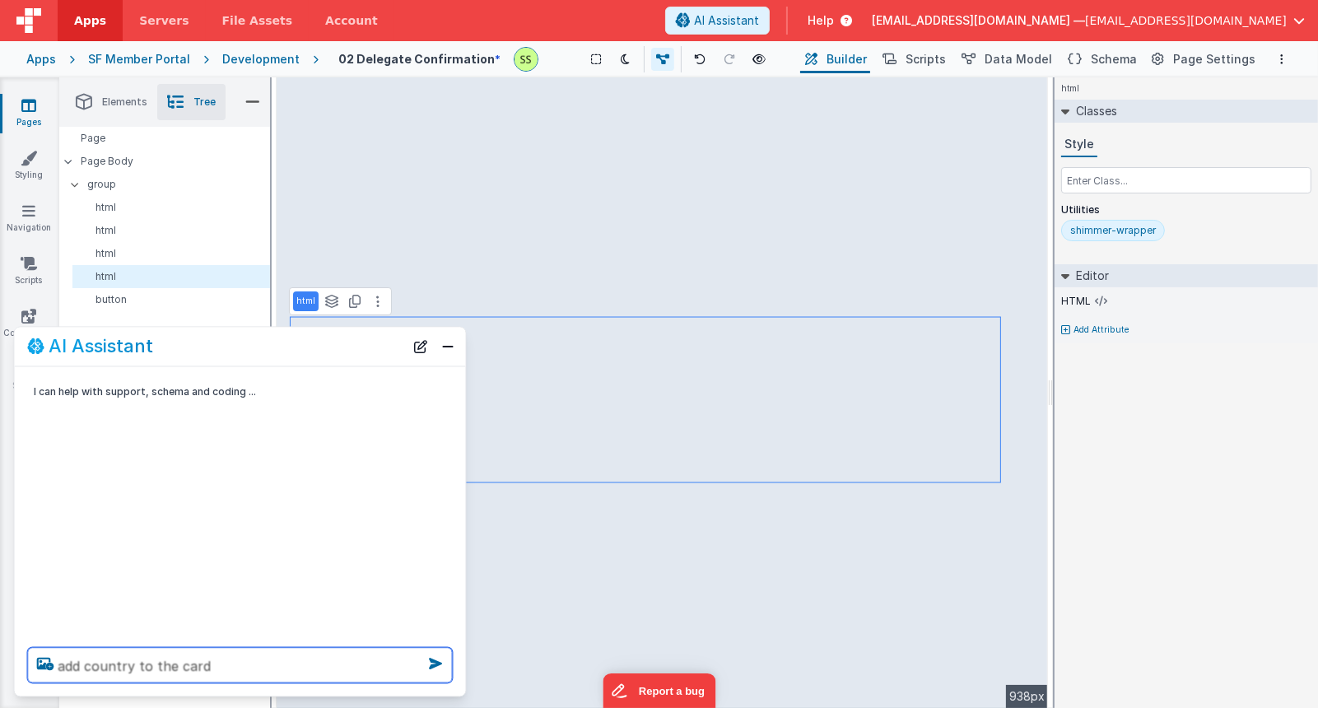
type textarea "add country to the card"
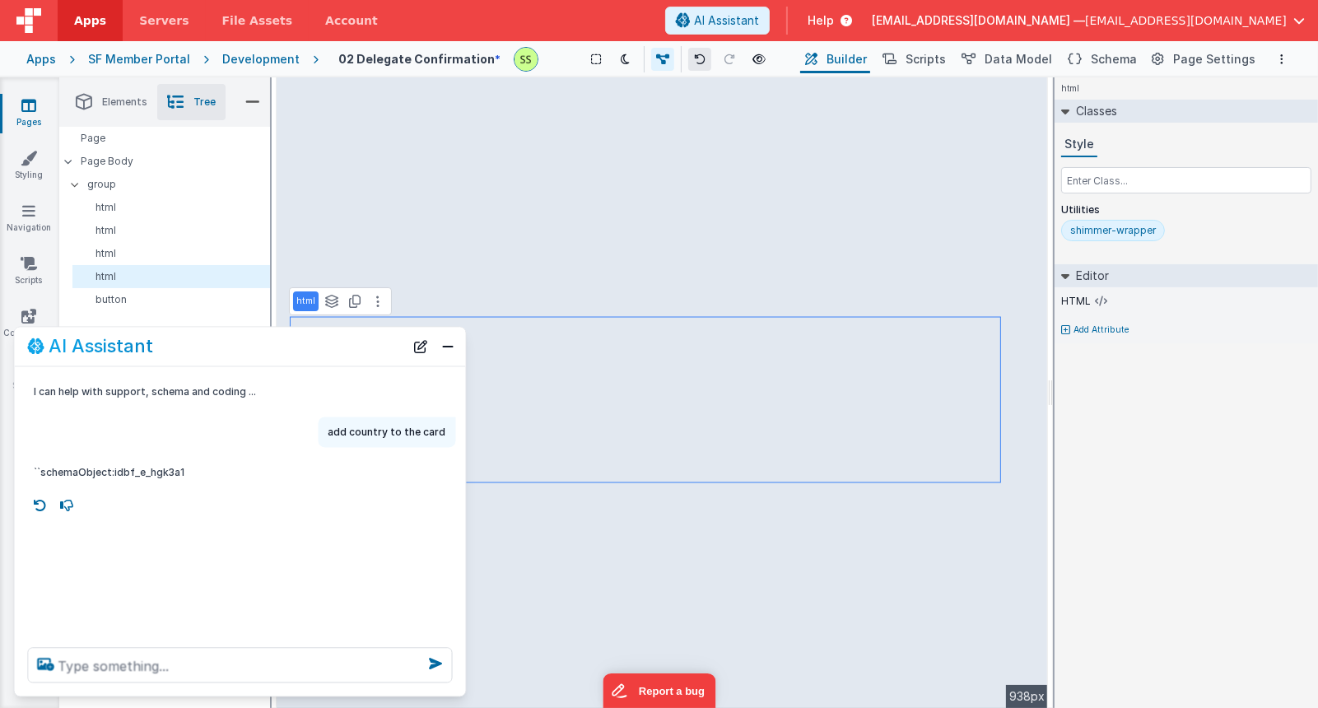
click at [705, 64] on button at bounding box center [699, 59] width 23 height 23
click at [698, 58] on icon at bounding box center [700, 60] width 12 height 12
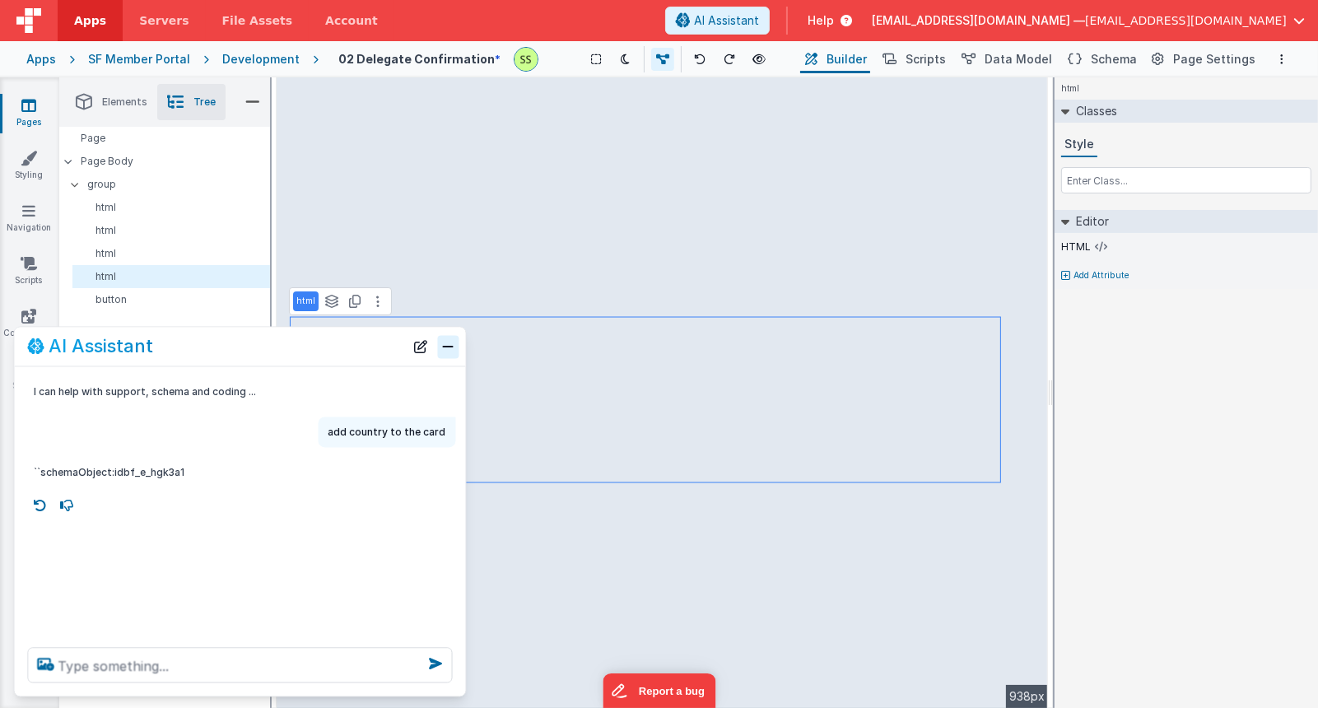
click at [447, 339] on button "Close" at bounding box center [448, 346] width 21 height 23
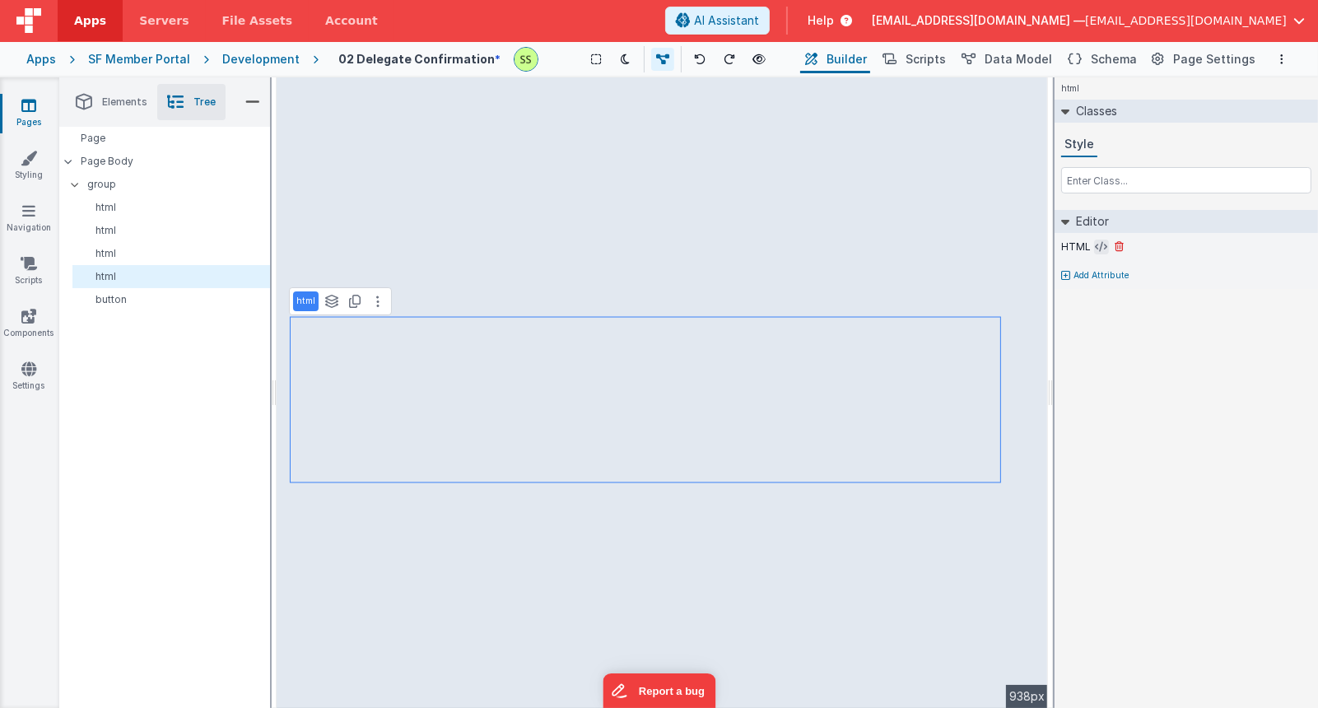
click at [1099, 246] on icon at bounding box center [1102, 246] width 12 height 13
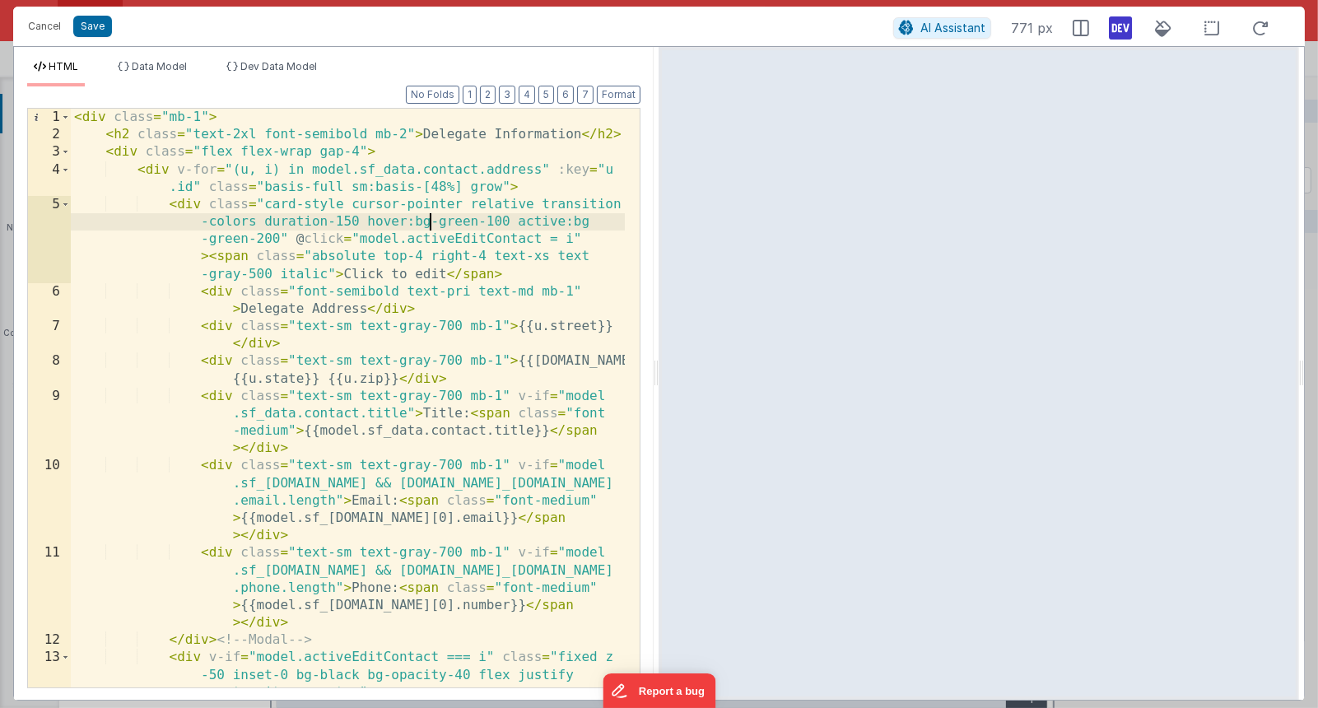
click at [432, 217] on div "< div class = "mb-1" > < h2 class = "text-2xl font-semibold mb-2" > Delegate In…" at bounding box center [348, 424] width 555 height 631
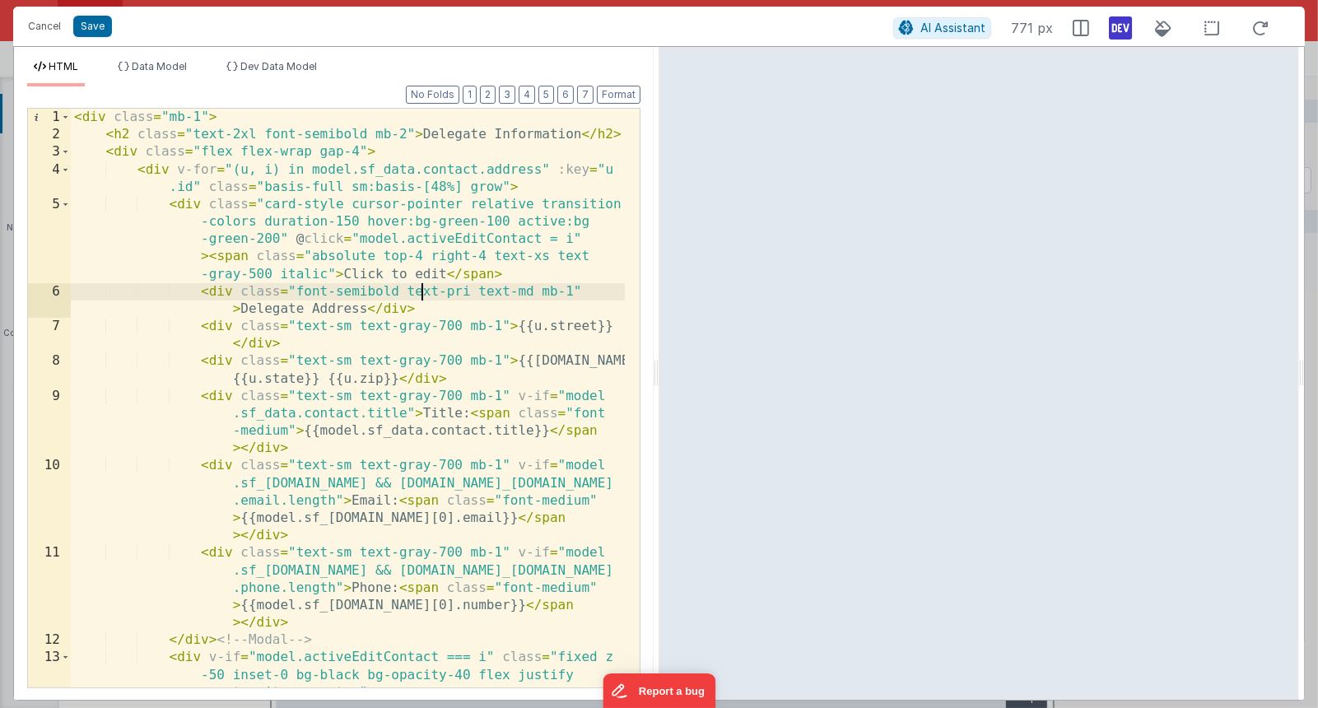
click at [422, 290] on div "< div class = "mb-1" > < h2 class = "text-2xl font-semibold mb-2" > Delegate In…" at bounding box center [348, 424] width 555 height 631
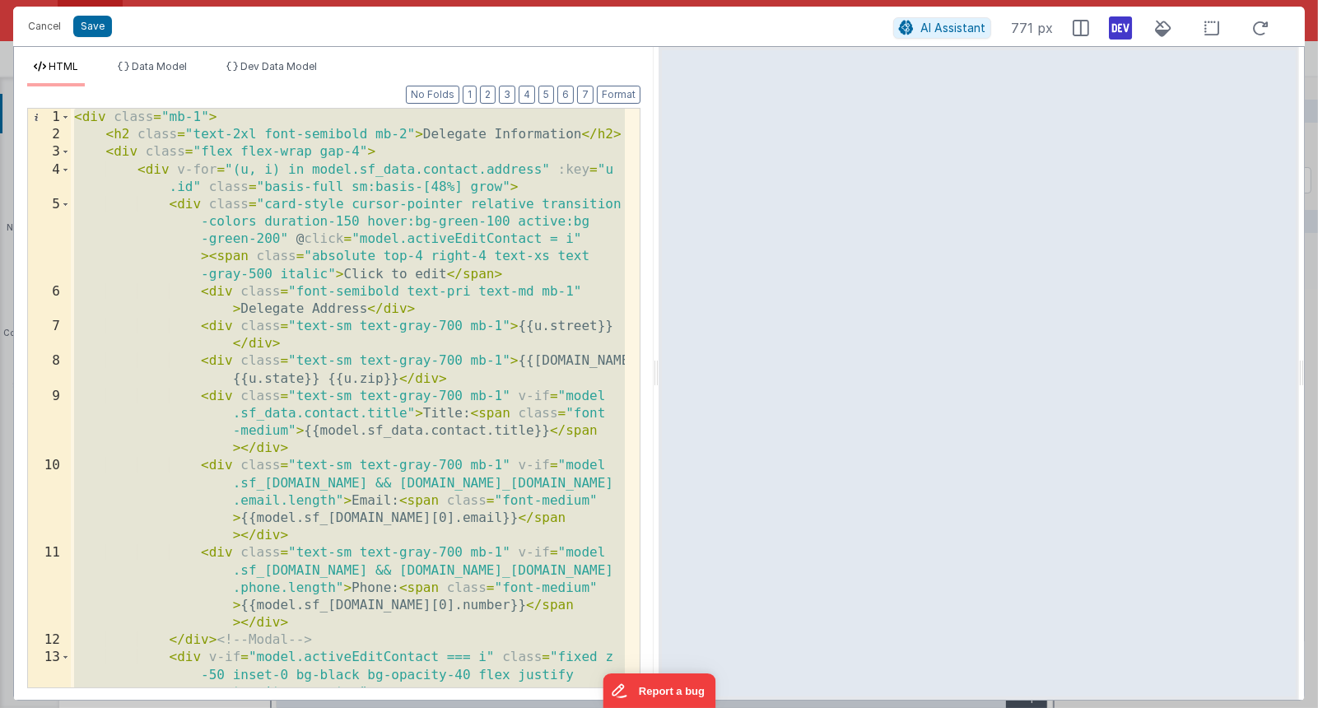
scroll to position [642, 0]
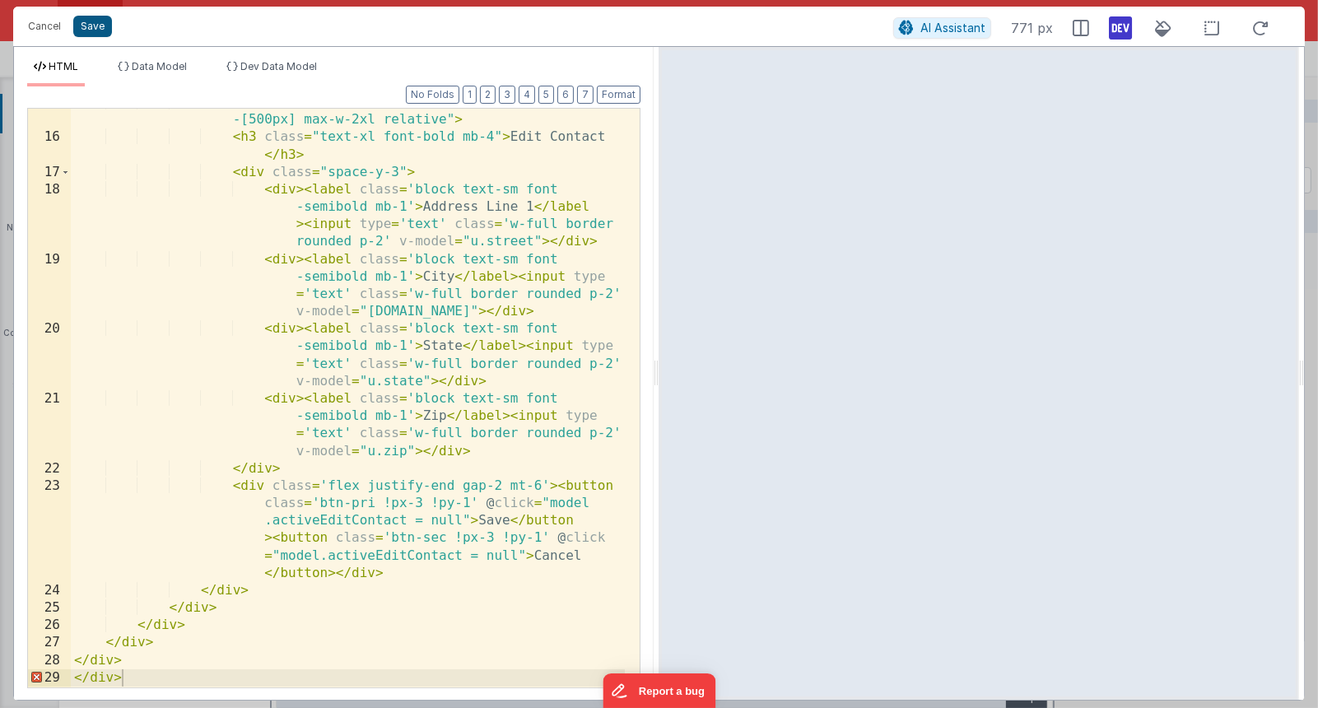
click at [105, 26] on button "Save" at bounding box center [92, 26] width 39 height 21
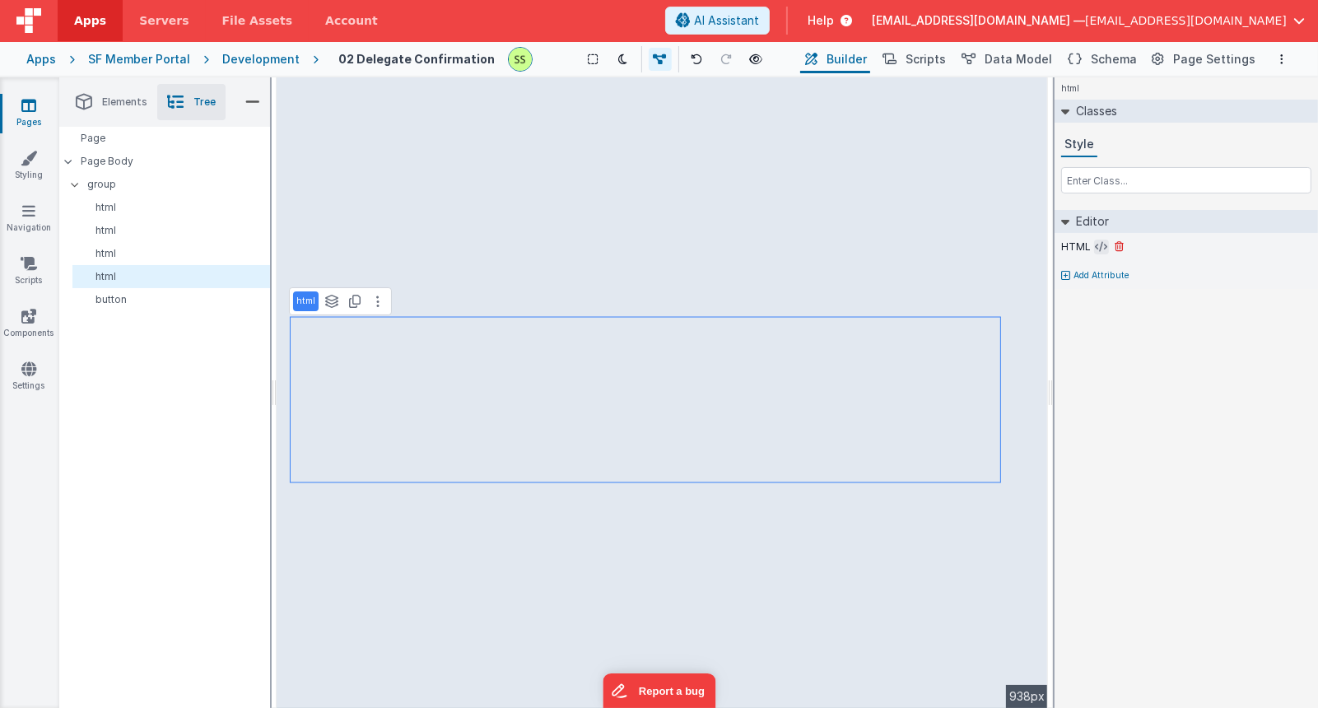
click at [1100, 245] on icon at bounding box center [1102, 246] width 12 height 13
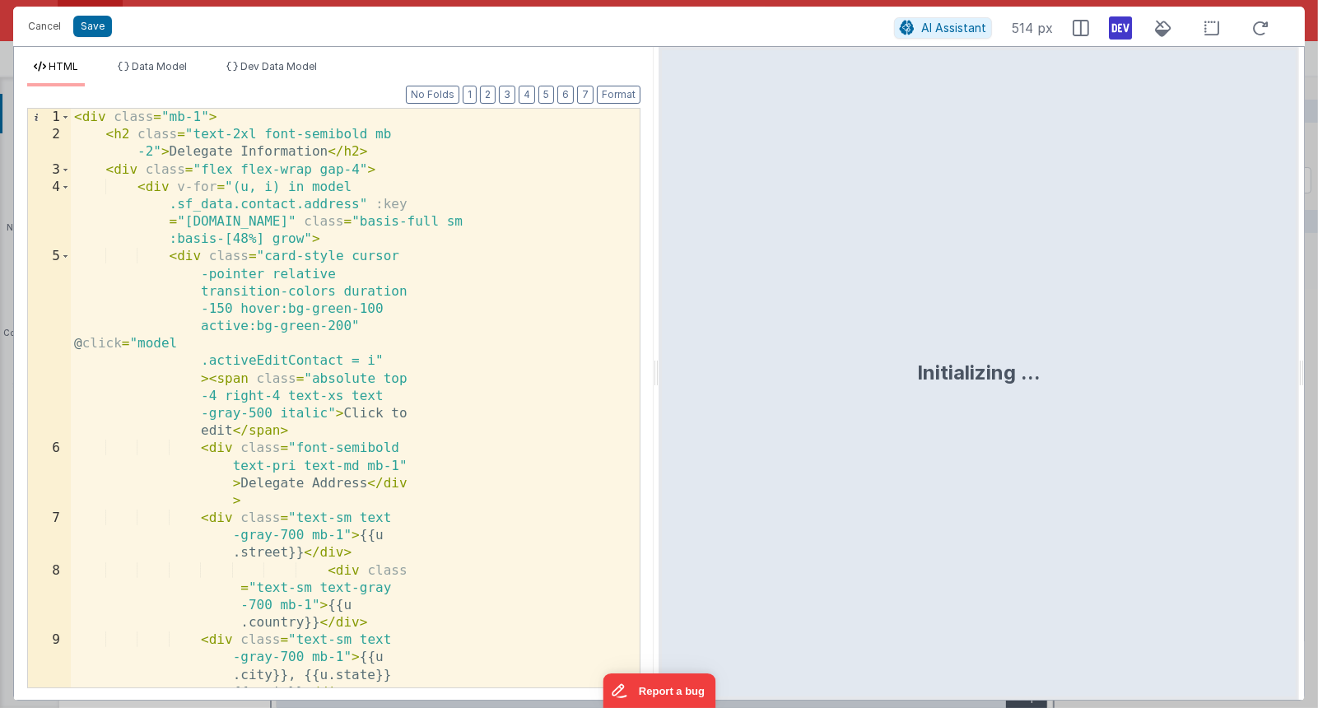
click at [316, 339] on div "< div class = "mb-1" > < h2 class = "text-2xl font-semibold mb -2" > Delegate I…" at bounding box center [348, 476] width 554 height 735
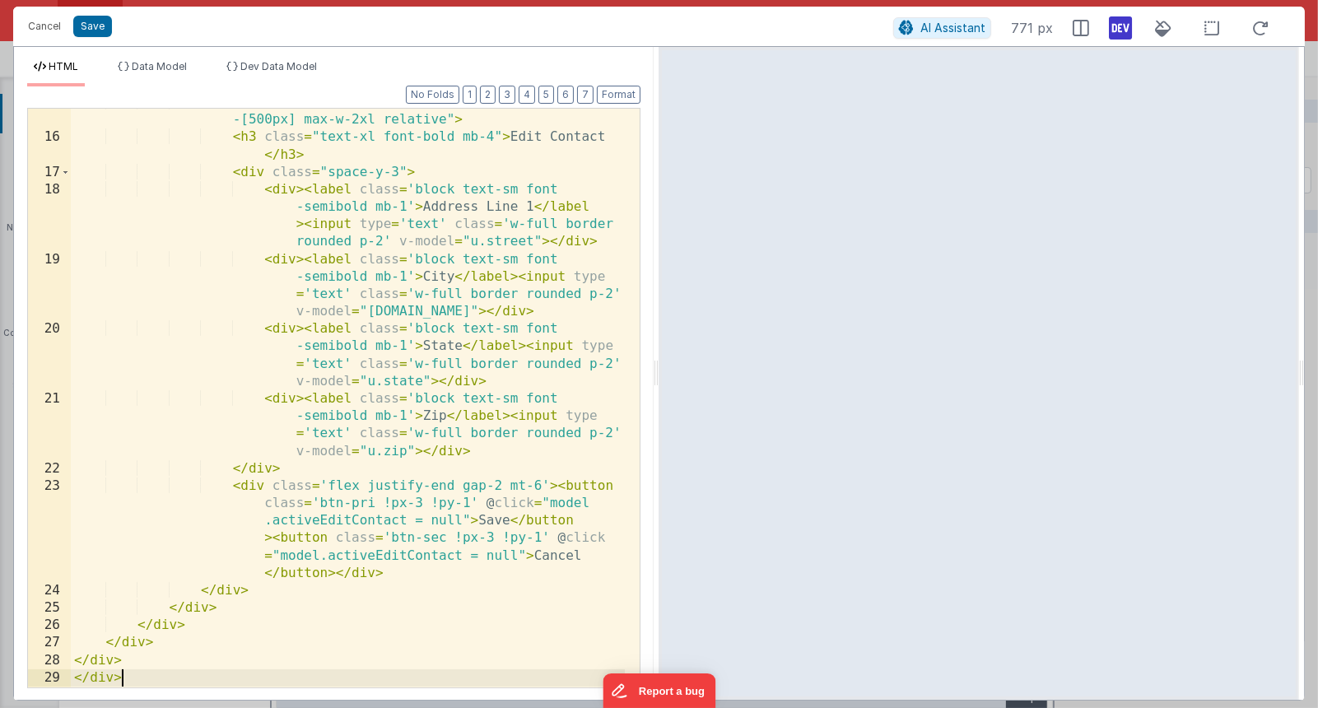
scroll to position [676, 0]
click at [94, 25] on button "Save" at bounding box center [92, 26] width 39 height 21
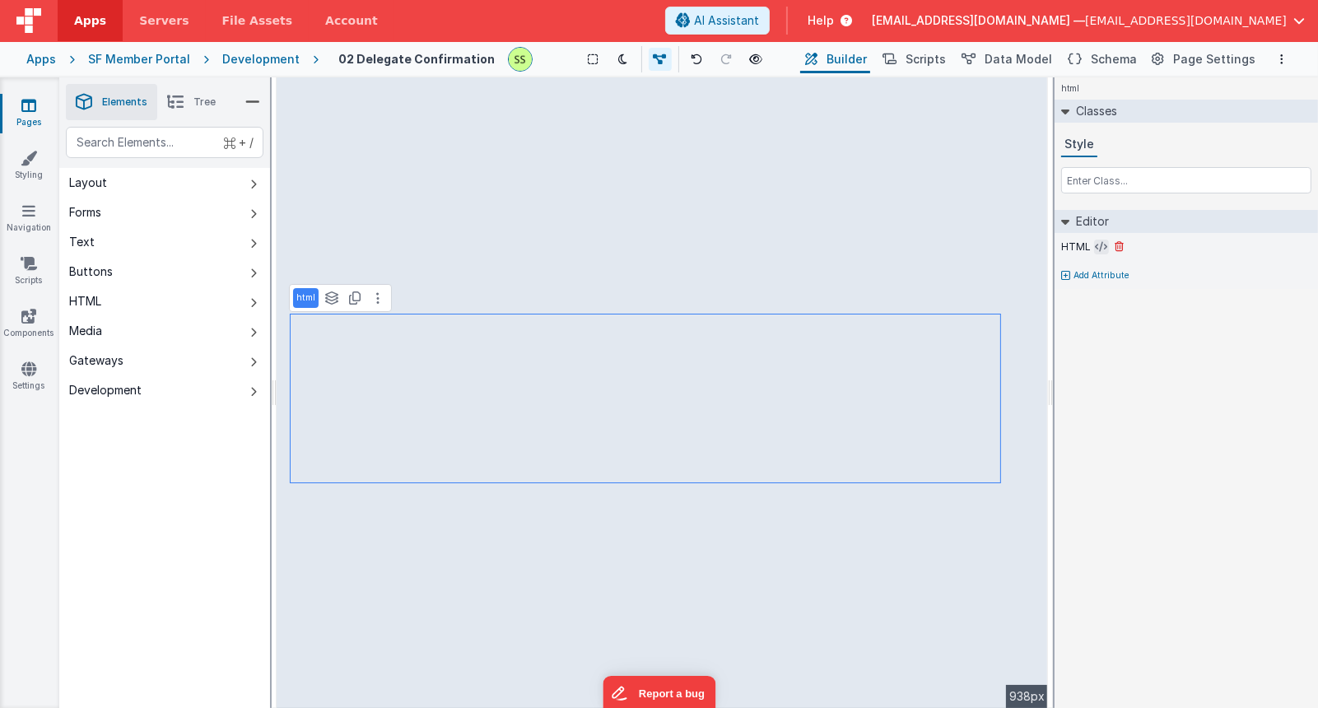
click at [1097, 242] on icon at bounding box center [1102, 246] width 12 height 13
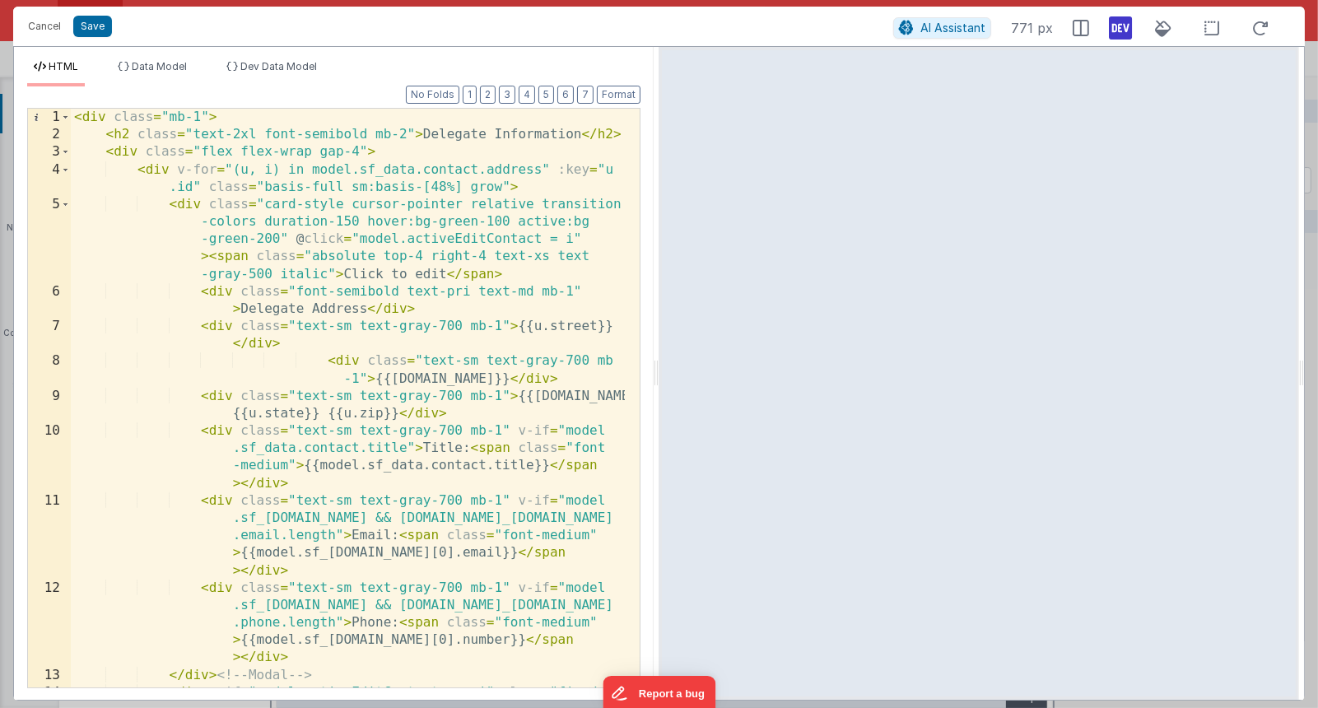
click at [357, 272] on div "< div class = "mb-1" > < h2 class = "text-2xl font-semibold mb-2" > Delegate In…" at bounding box center [348, 433] width 555 height 648
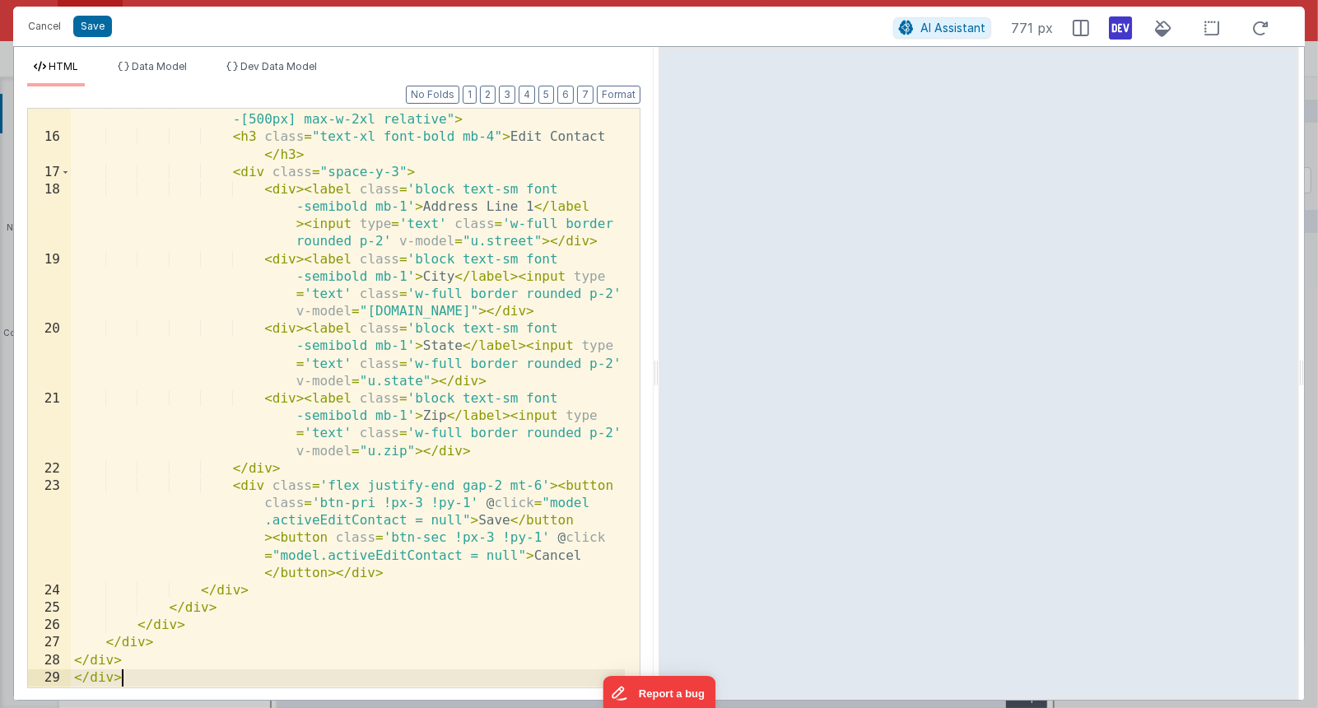
scroll to position [676, 0]
click at [95, 29] on button "Save" at bounding box center [92, 26] width 39 height 21
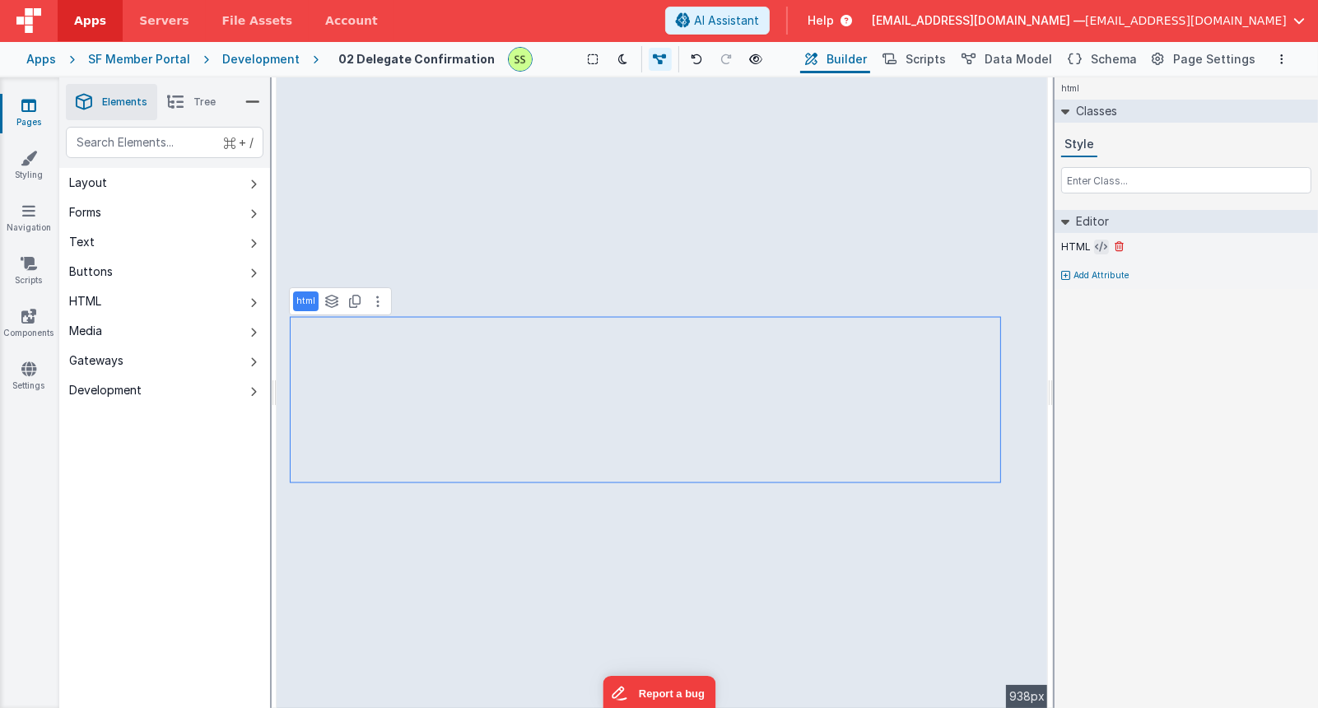
click at [1096, 243] on icon at bounding box center [1102, 246] width 12 height 13
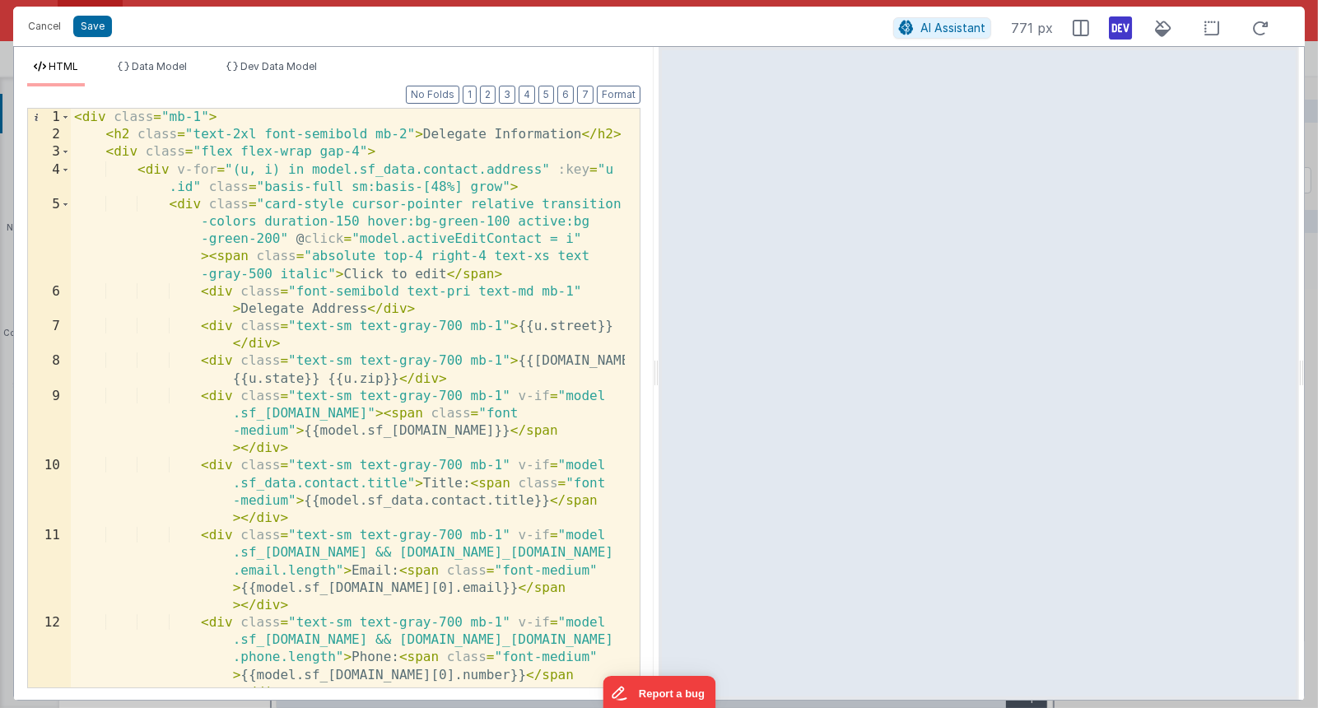
scroll to position [0, 0]
click at [42, 26] on button "Cancel" at bounding box center [44, 26] width 49 height 23
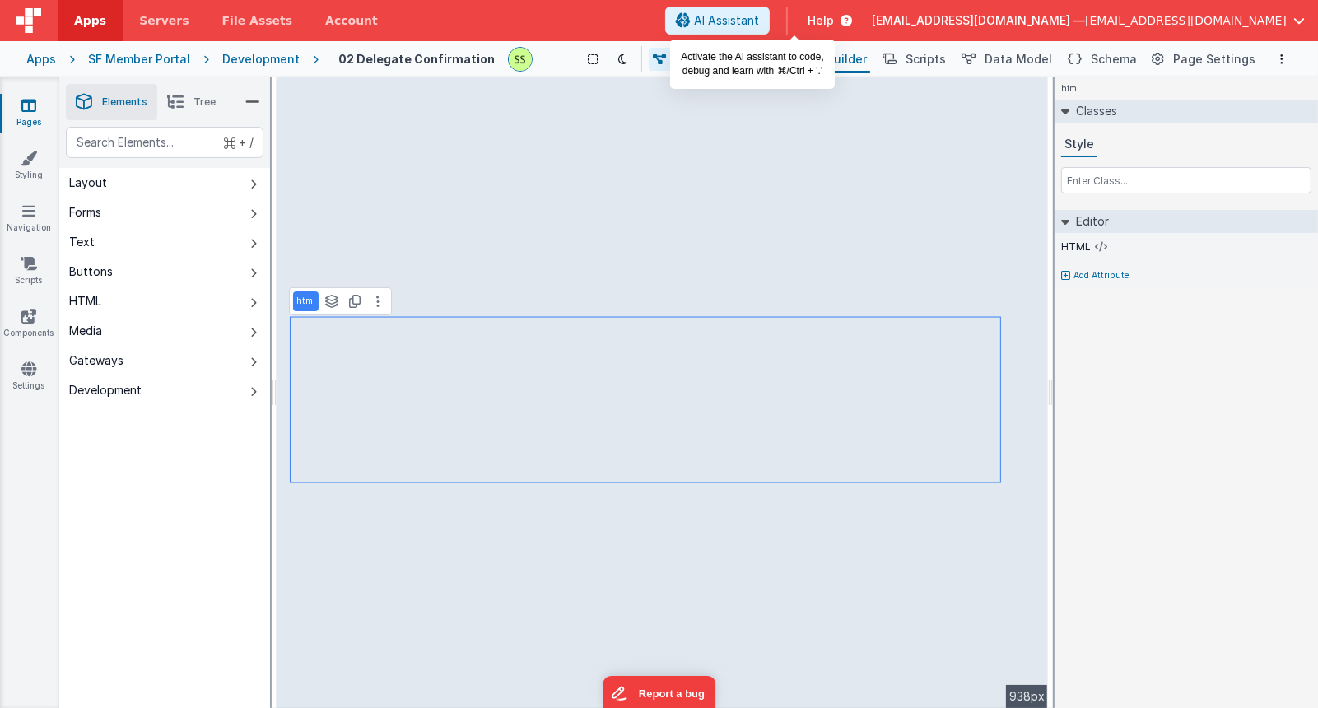
click at [759, 14] on span "AI Assistant" at bounding box center [726, 20] width 65 height 16
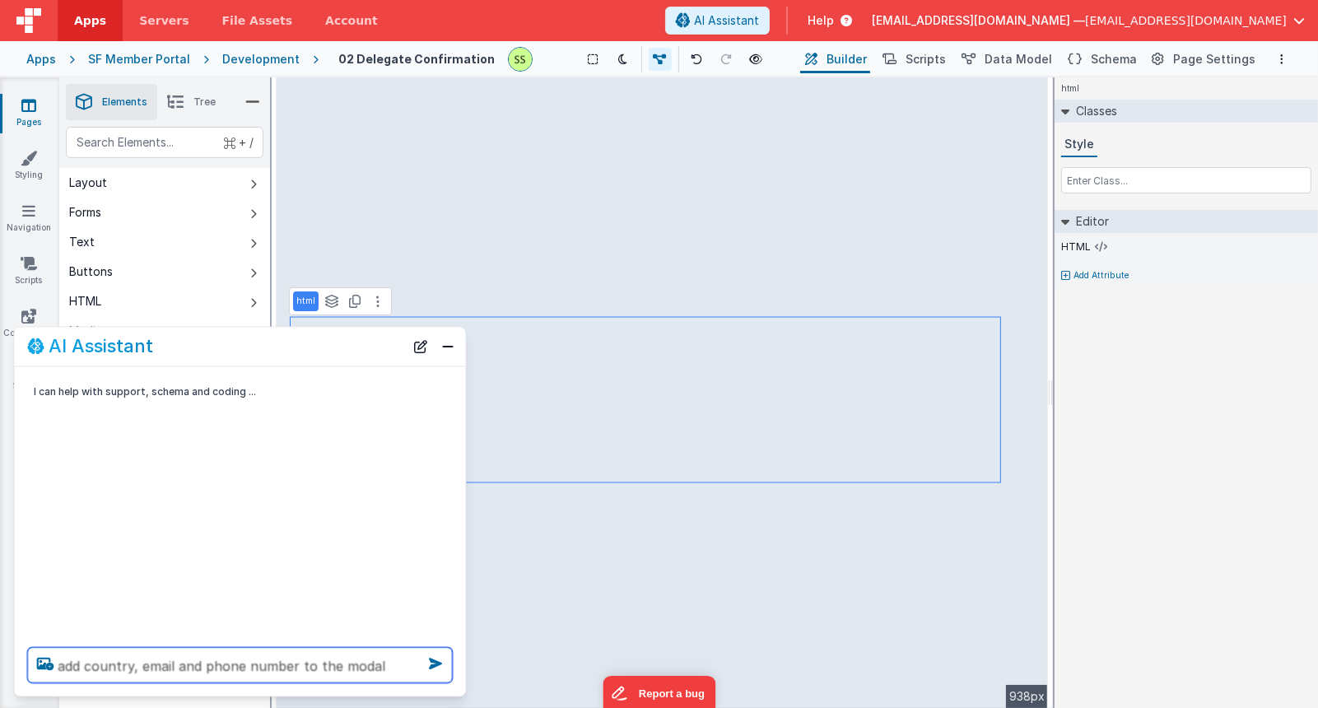
type textarea "add country, email and phone number to the modal"
